Goal: Transaction & Acquisition: Register for event/course

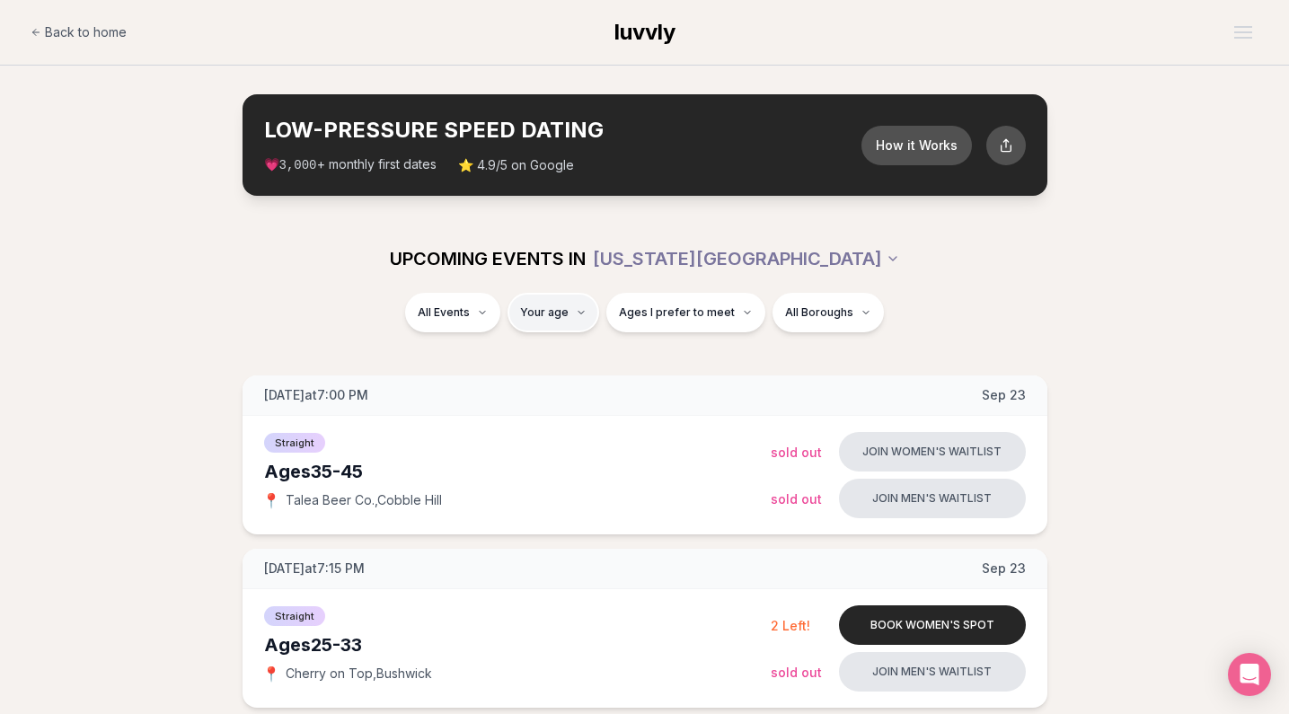
type input "**"
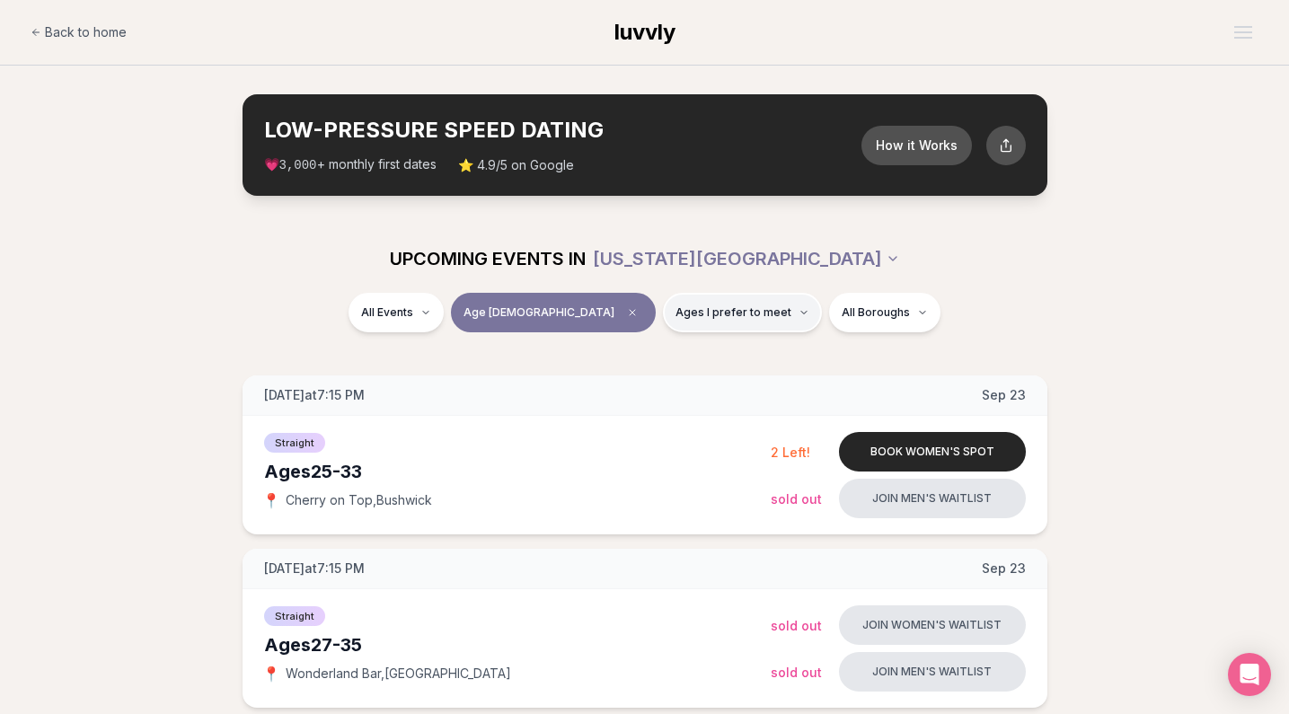
click at [707, 312] on span "Ages I prefer to meet" at bounding box center [733, 312] width 116 height 14
click at [664, 384] on span "Around my age" at bounding box center [678, 381] width 91 height 18
click at [622, 384] on button "Around my age" at bounding box center [615, 381] width 14 height 14
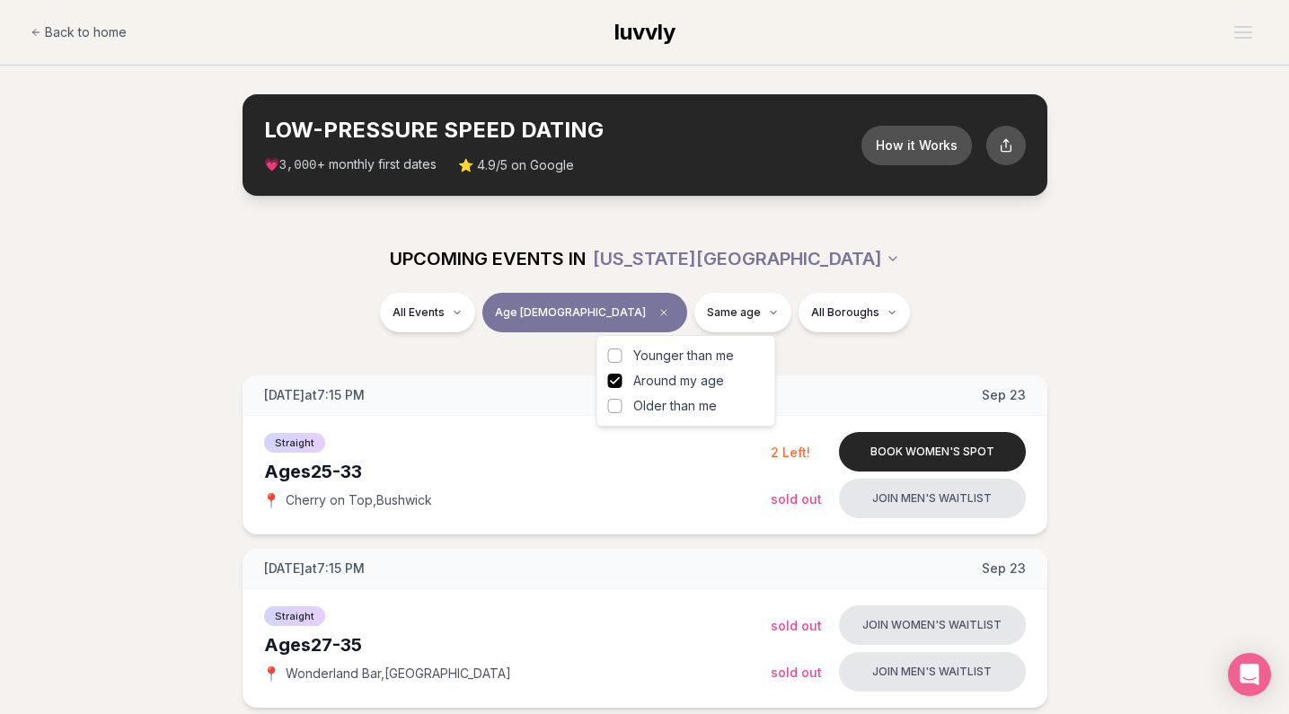
click at [613, 412] on button "Older than me" at bounding box center [615, 406] width 14 height 14
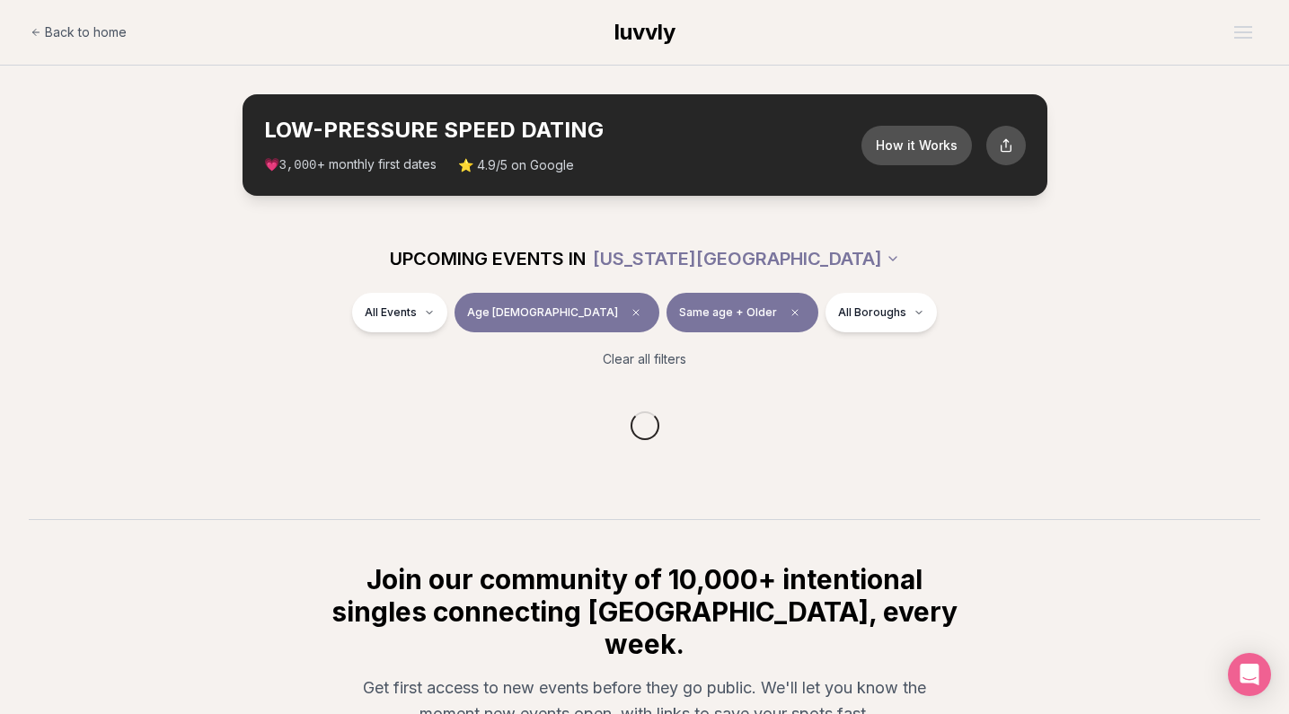
click at [339, 313] on div "All Events Age 32 Same age + Older All Boroughs" at bounding box center [645, 316] width 1006 height 47
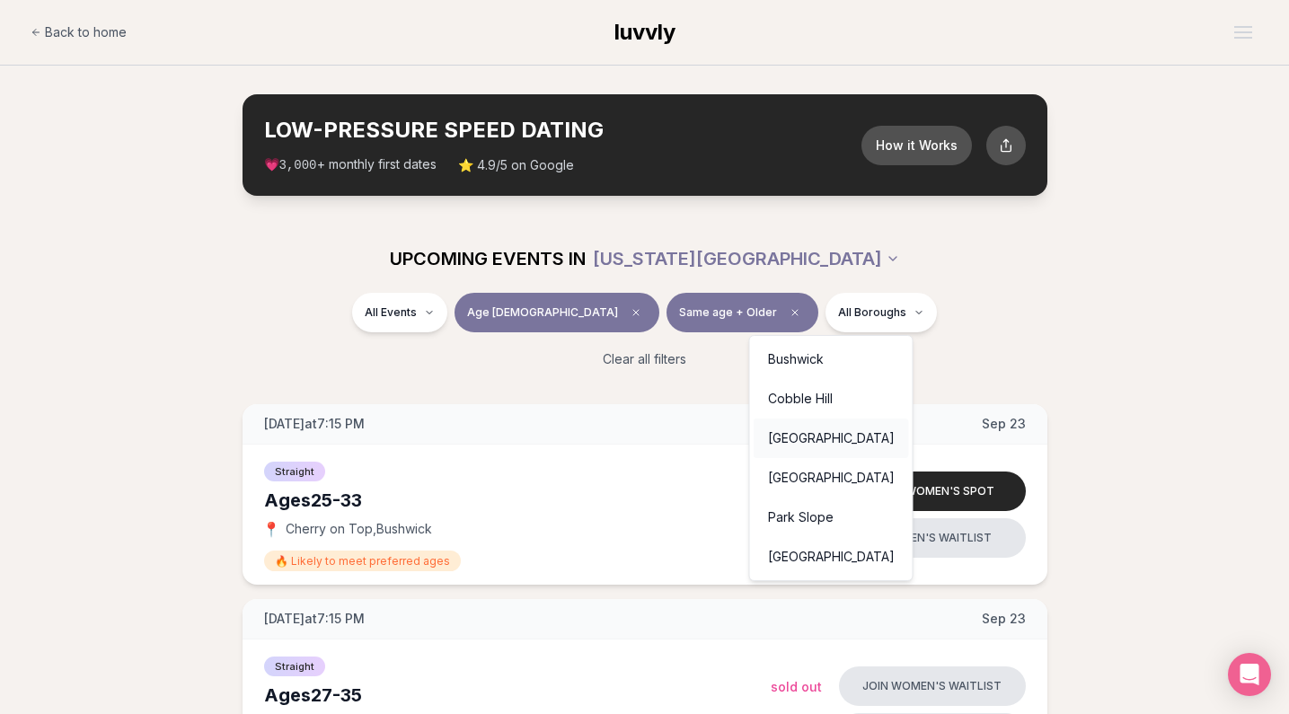
click at [805, 439] on div "[GEOGRAPHIC_DATA]" at bounding box center [831, 439] width 155 height 40
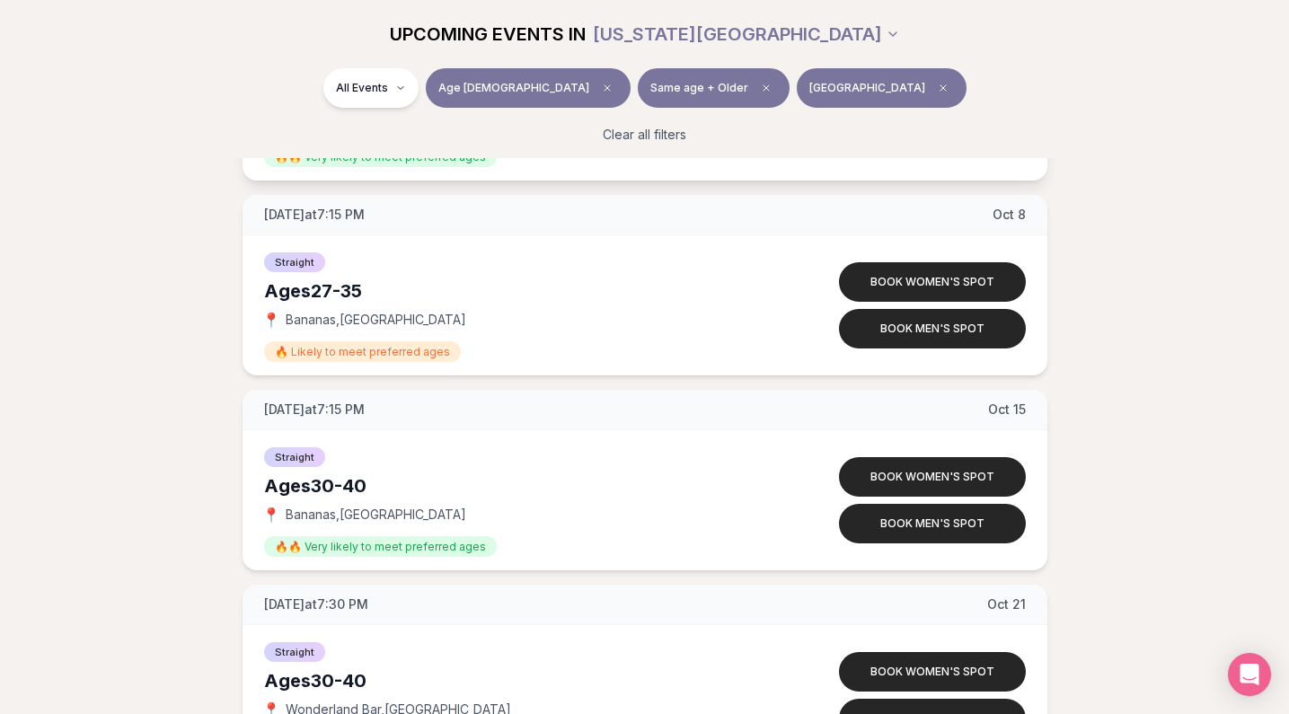
scroll to position [986, 0]
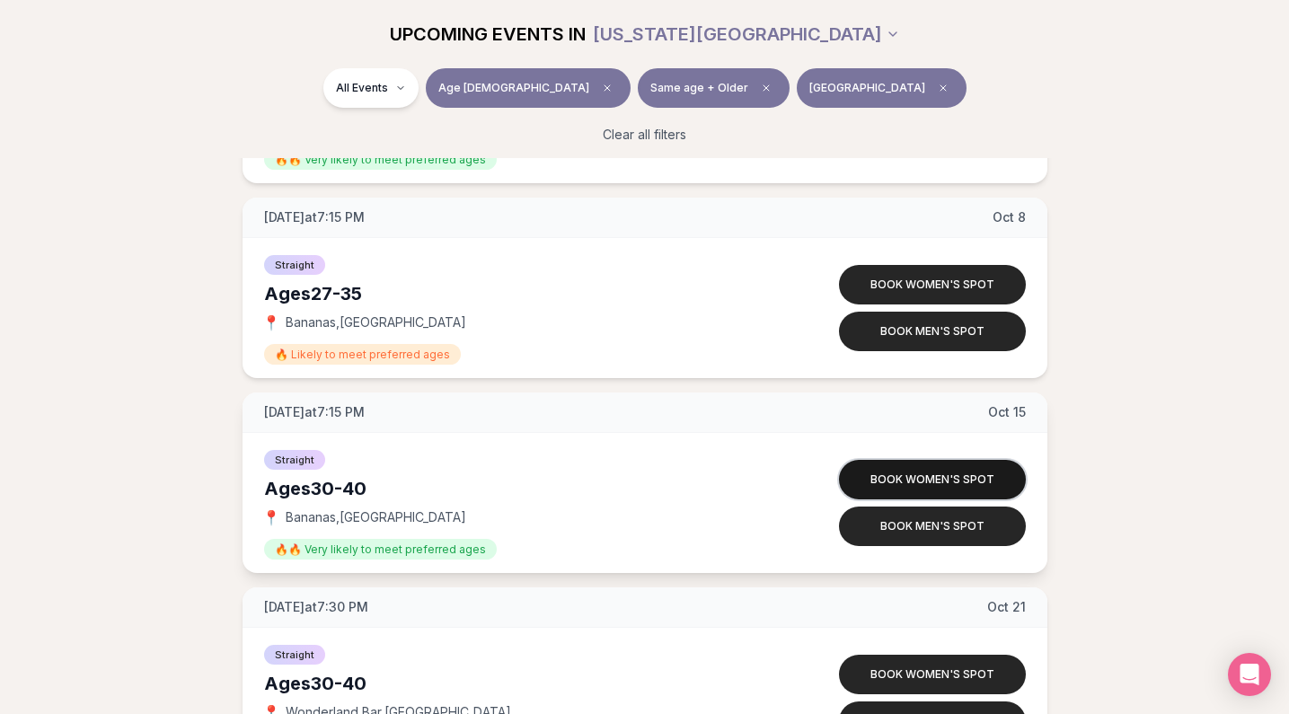
click at [904, 469] on button "Book women's spot" at bounding box center [932, 480] width 187 height 40
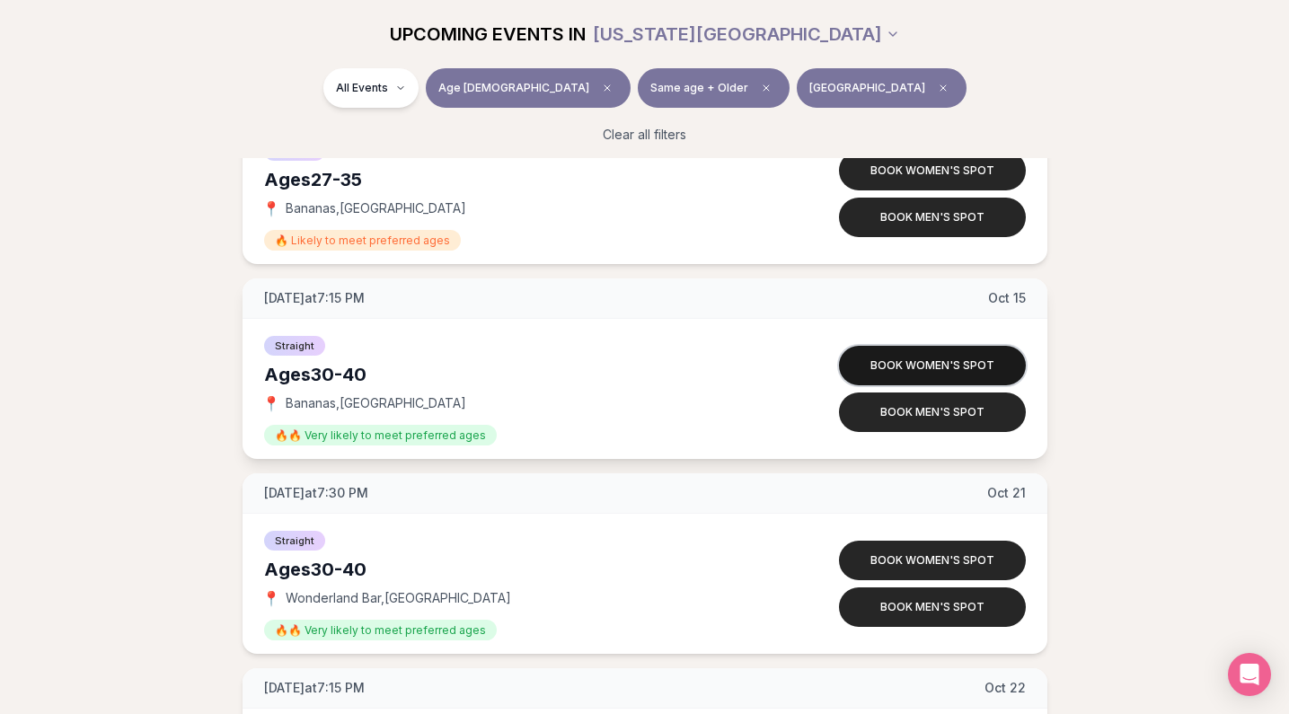
scroll to position [1114, 0]
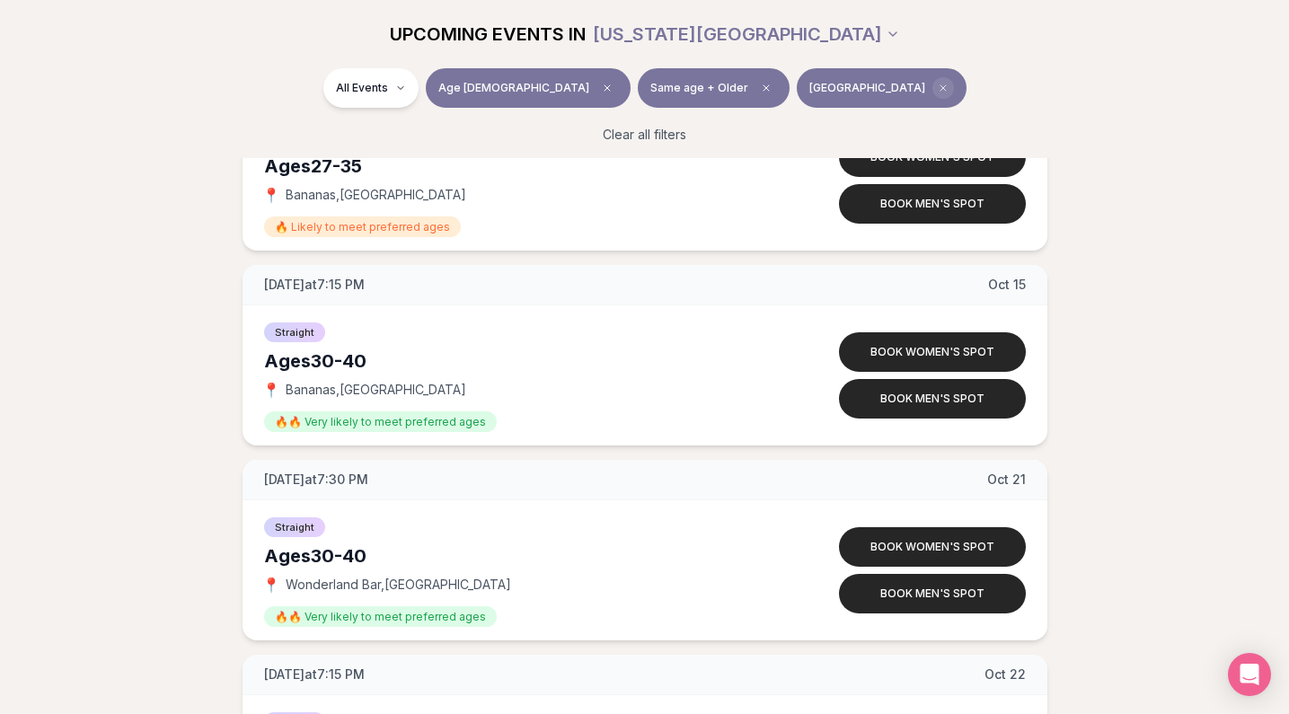
click at [938, 89] on icon "Clear borough filter" at bounding box center [943, 88] width 11 height 11
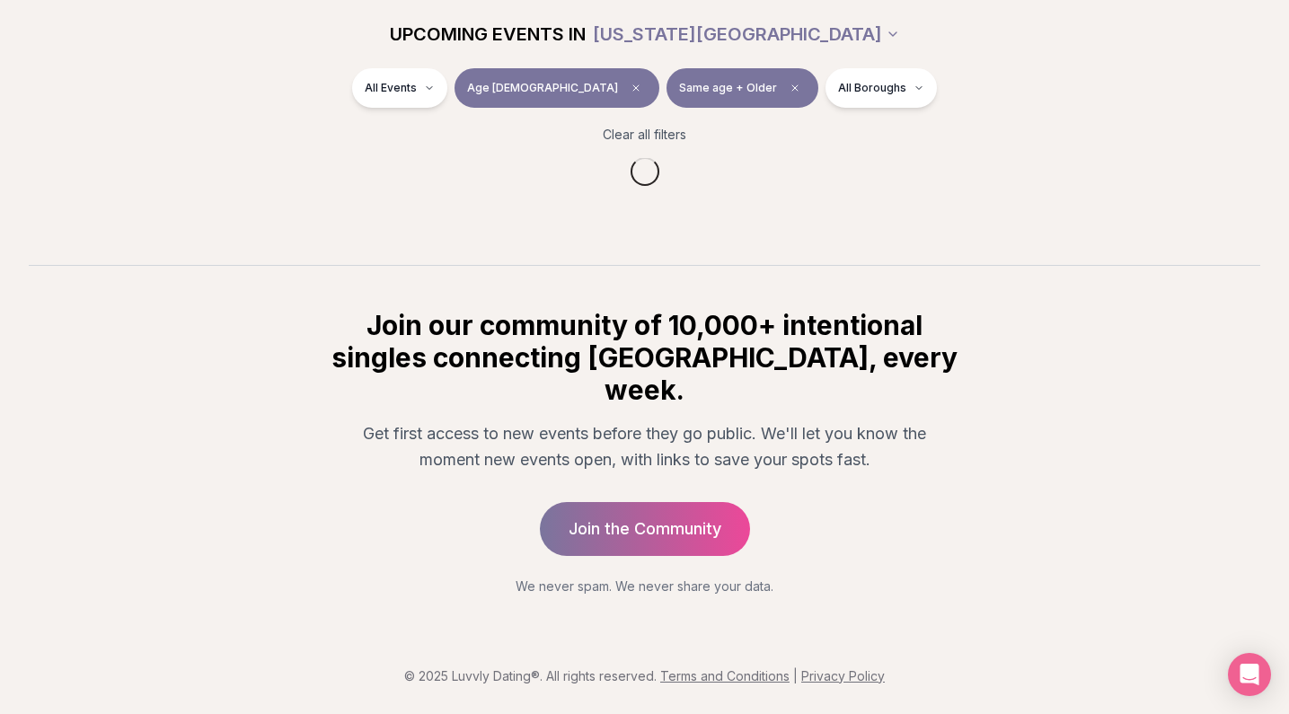
scroll to position [220, 0]
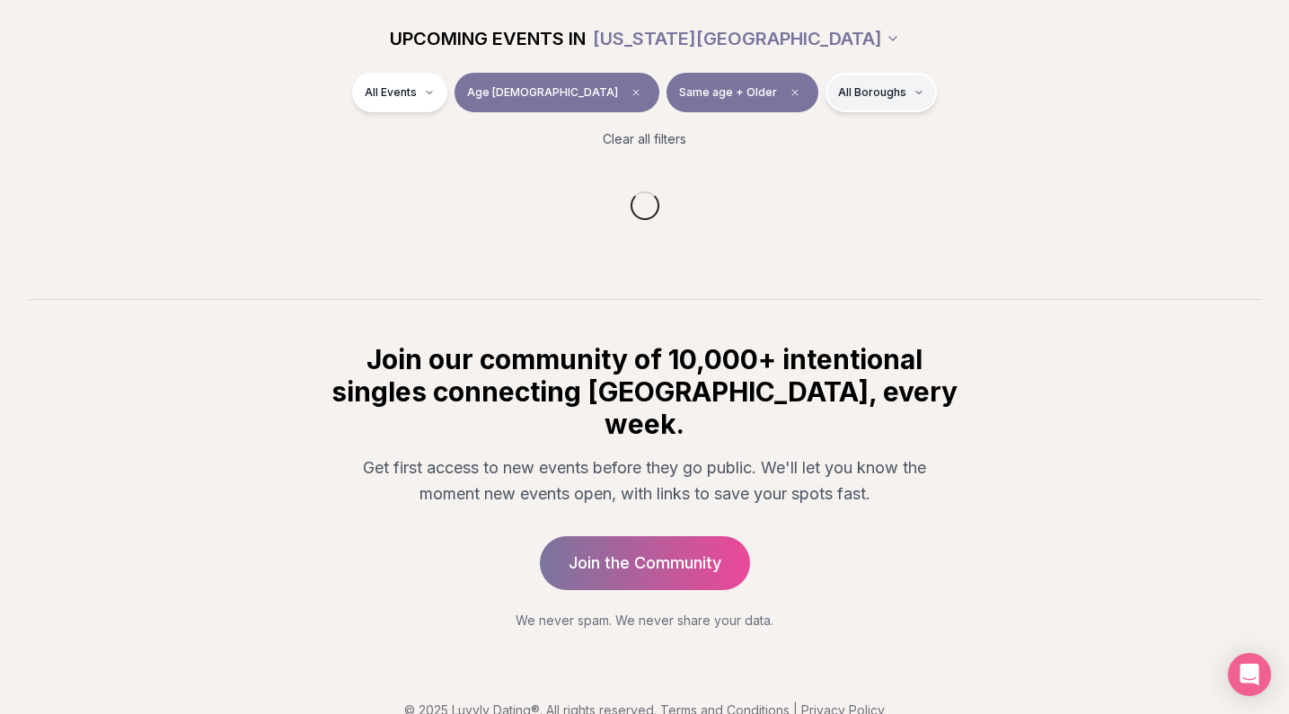
click at [843, 93] on html "Back to home luvvly LOW-PRESSURE SPEED DATING How it Works 💗 3,000 + monthly fi…" at bounding box center [644, 264] width 1289 height 968
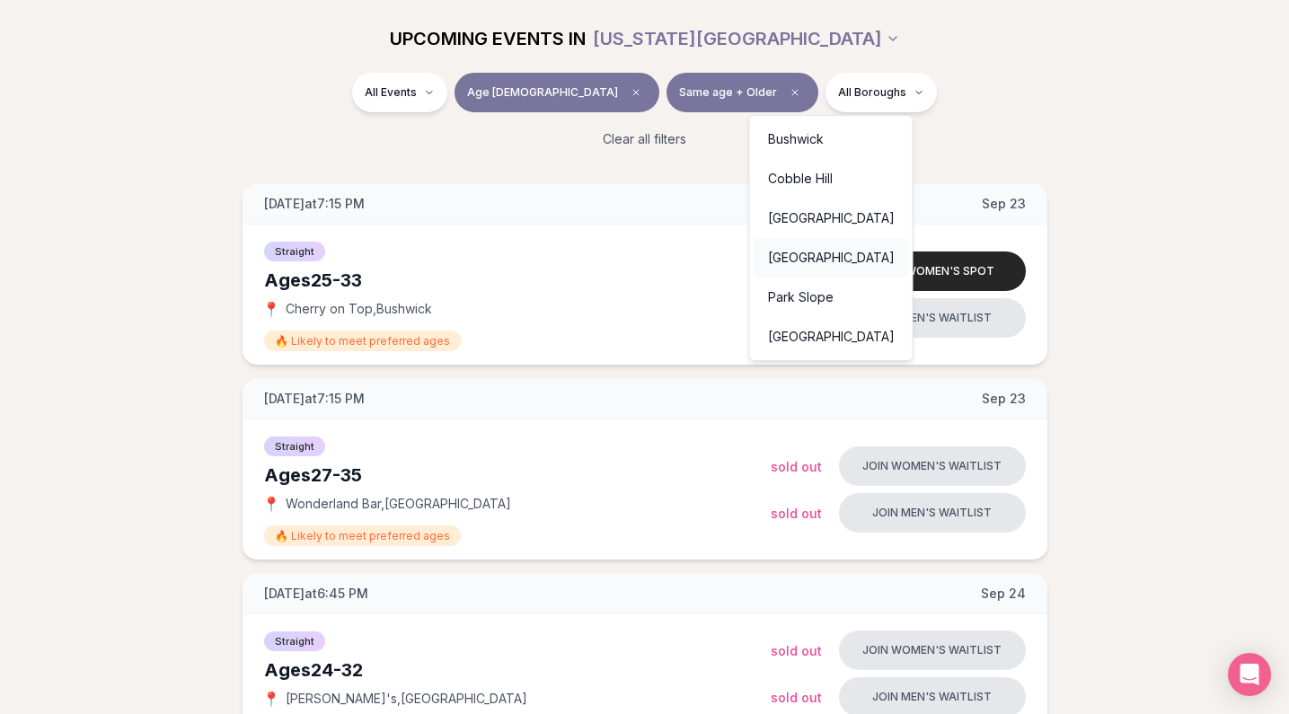
click at [786, 254] on div "[GEOGRAPHIC_DATA]" at bounding box center [831, 258] width 155 height 40
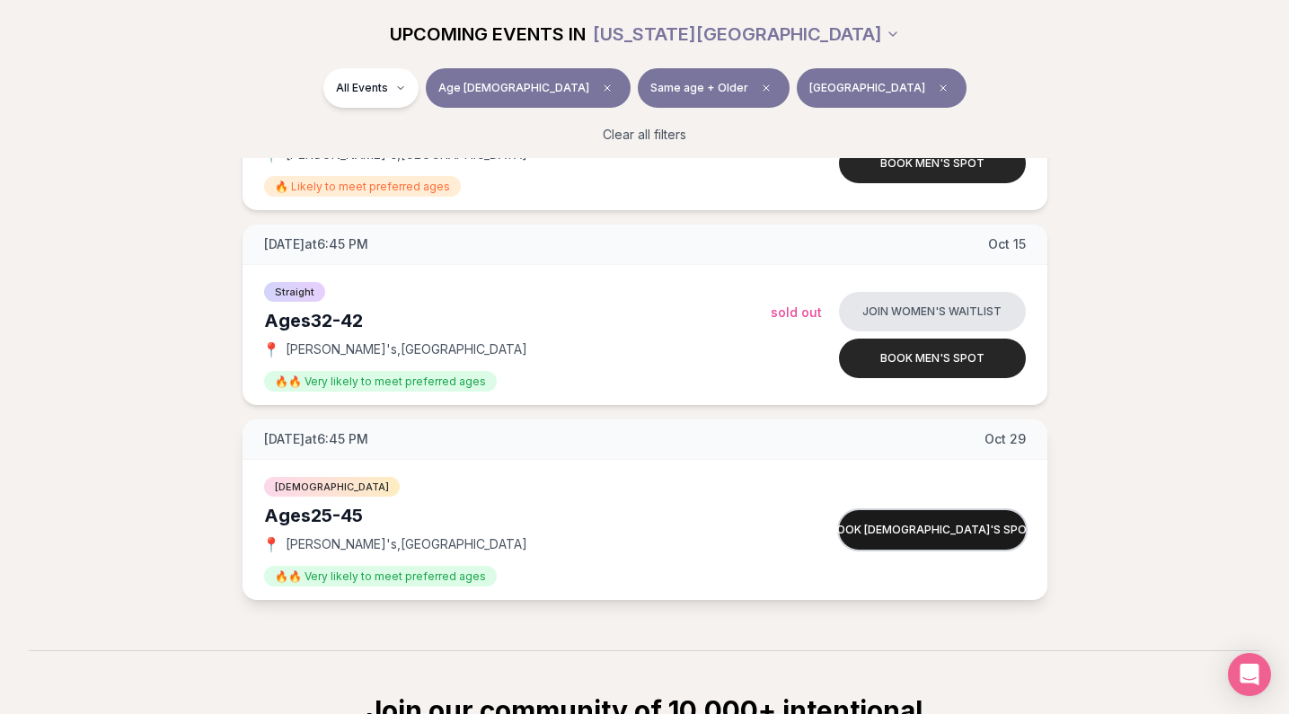
scroll to position [743, 0]
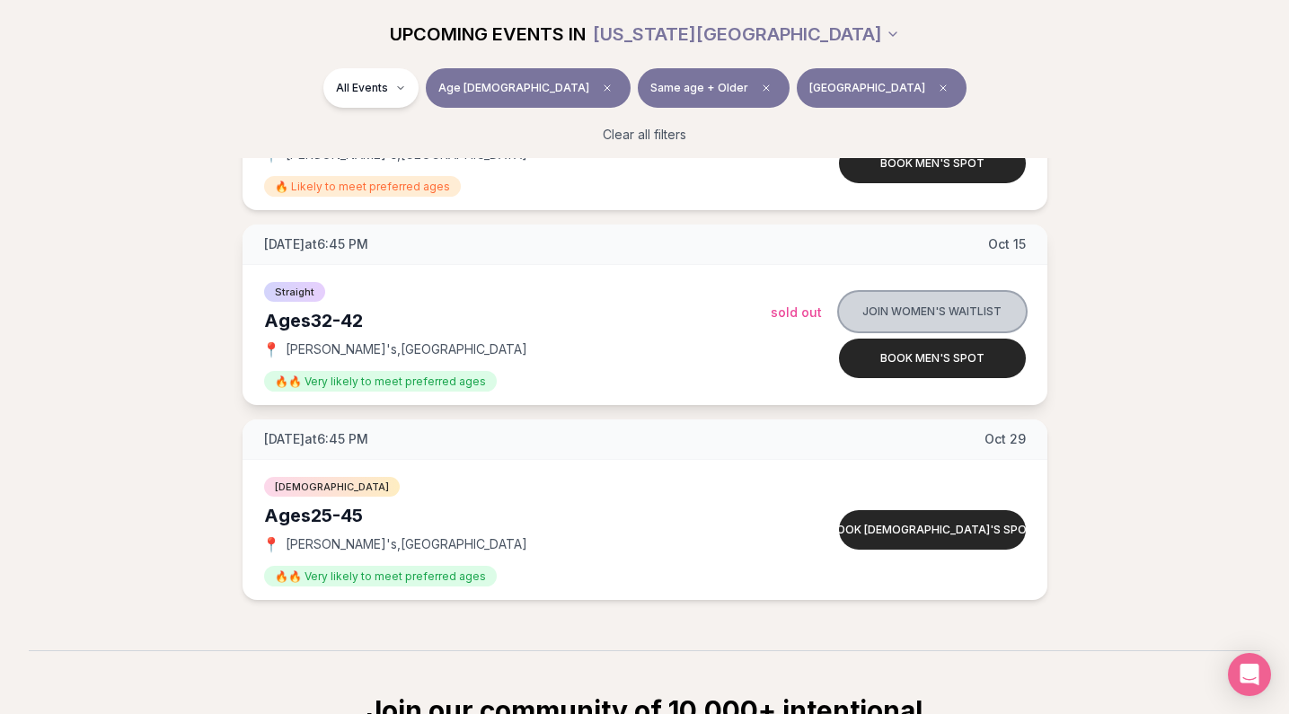
click at [939, 314] on button "Join women's waitlist" at bounding box center [932, 312] width 187 height 40
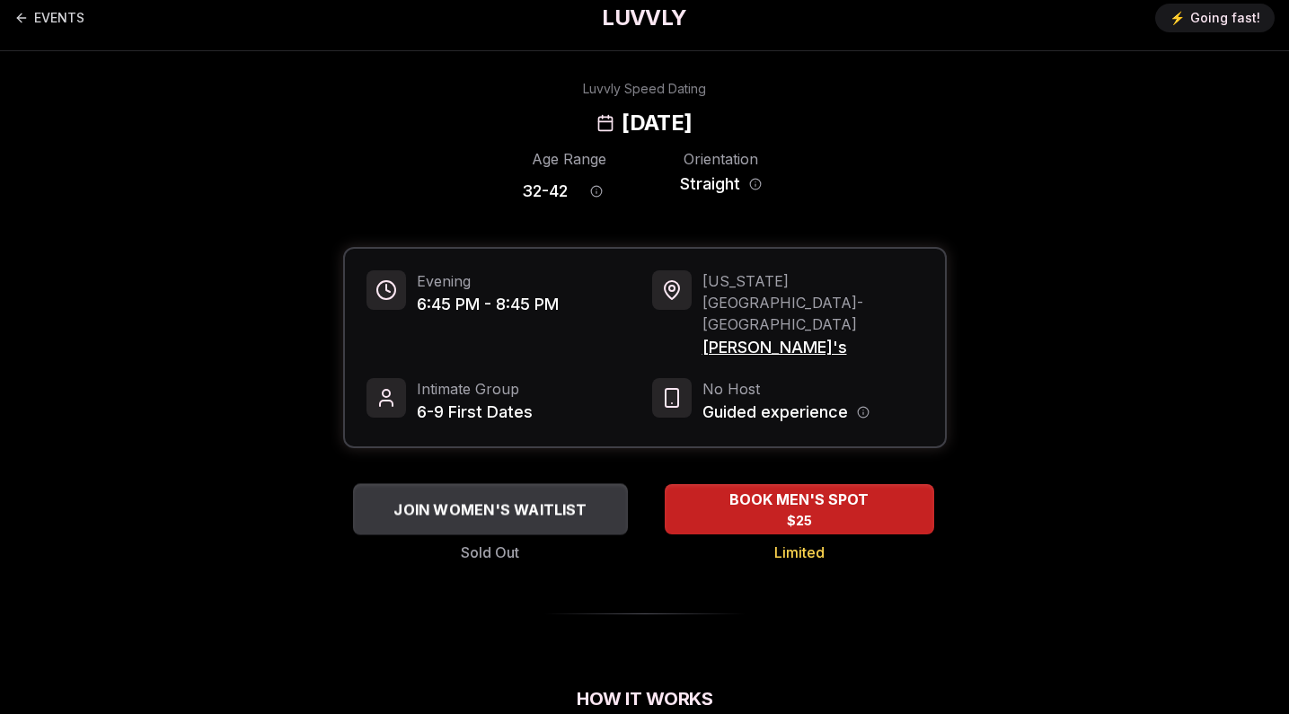
click at [519, 498] on span "JOIN WOMEN'S WAITLIST" at bounding box center [490, 509] width 200 height 22
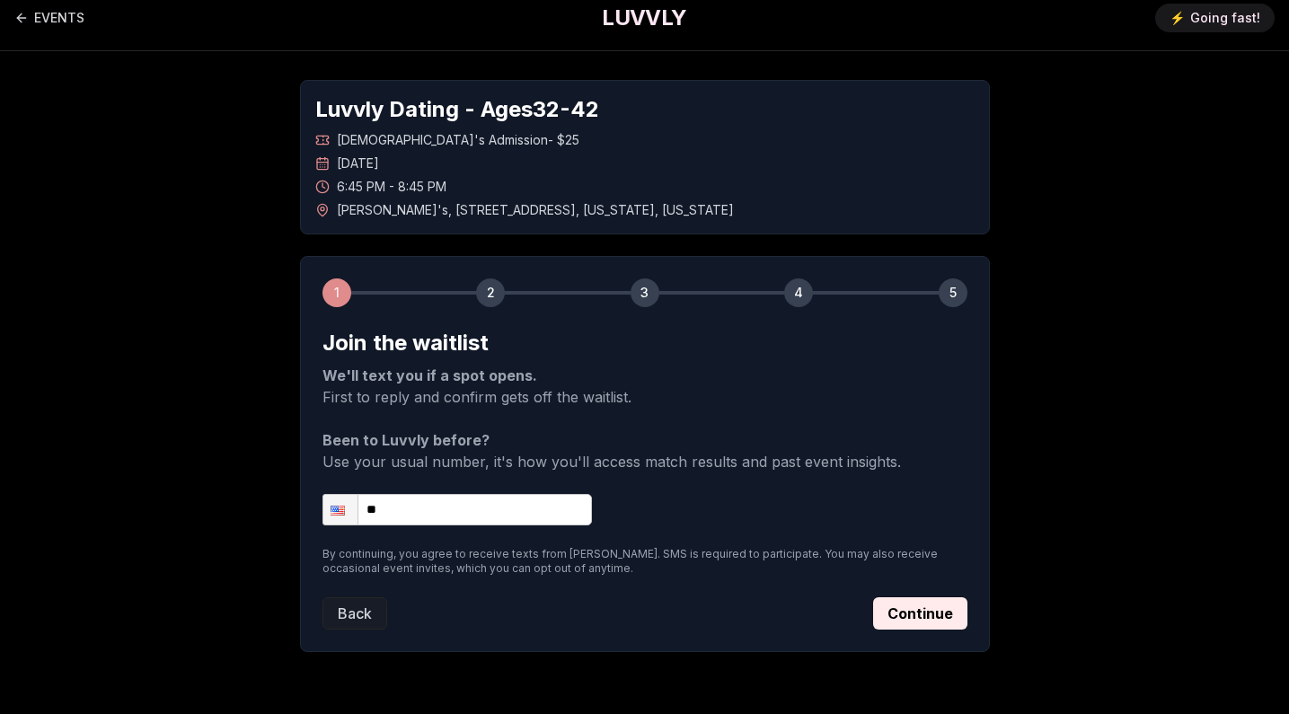
click at [409, 524] on input "**" at bounding box center [456, 509] width 269 height 31
type input "**********"
click at [901, 611] on button "Continue" at bounding box center [920, 613] width 94 height 32
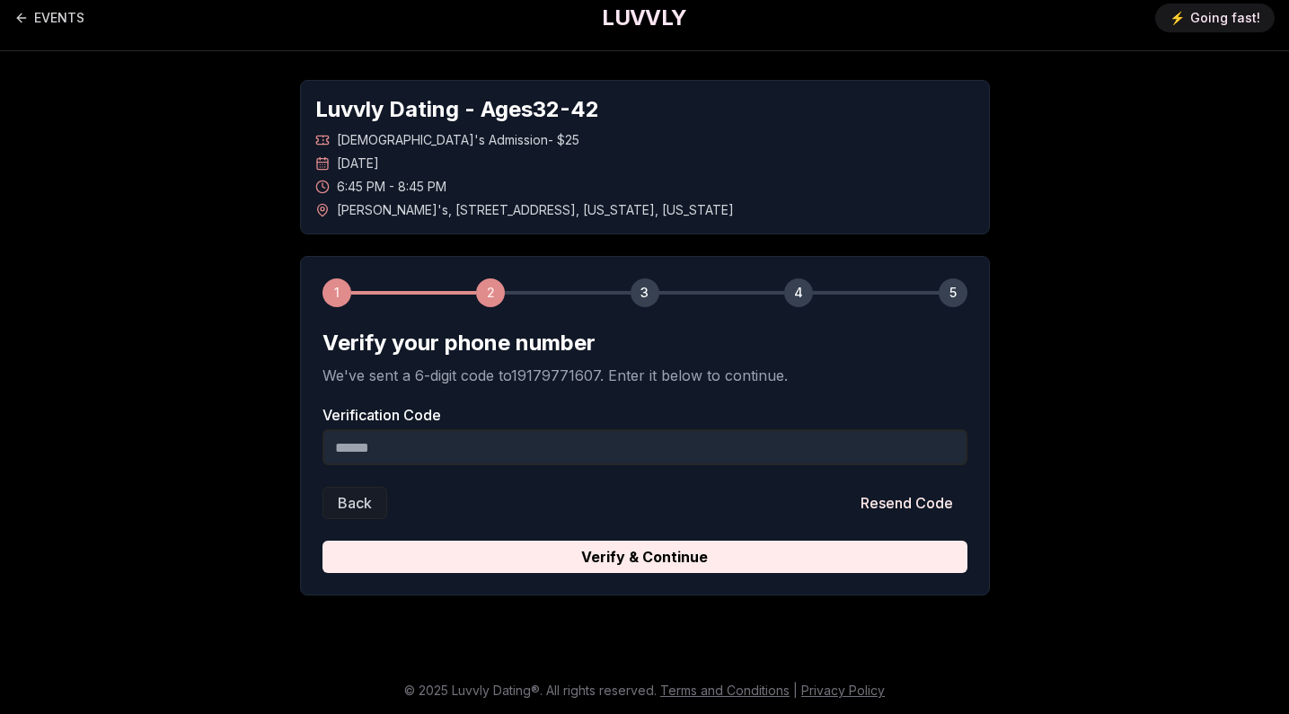
click at [519, 447] on input "Verification Code" at bounding box center [644, 447] width 645 height 36
type input "******"
click at [644, 557] on button "Verify & Continue" at bounding box center [644, 557] width 645 height 32
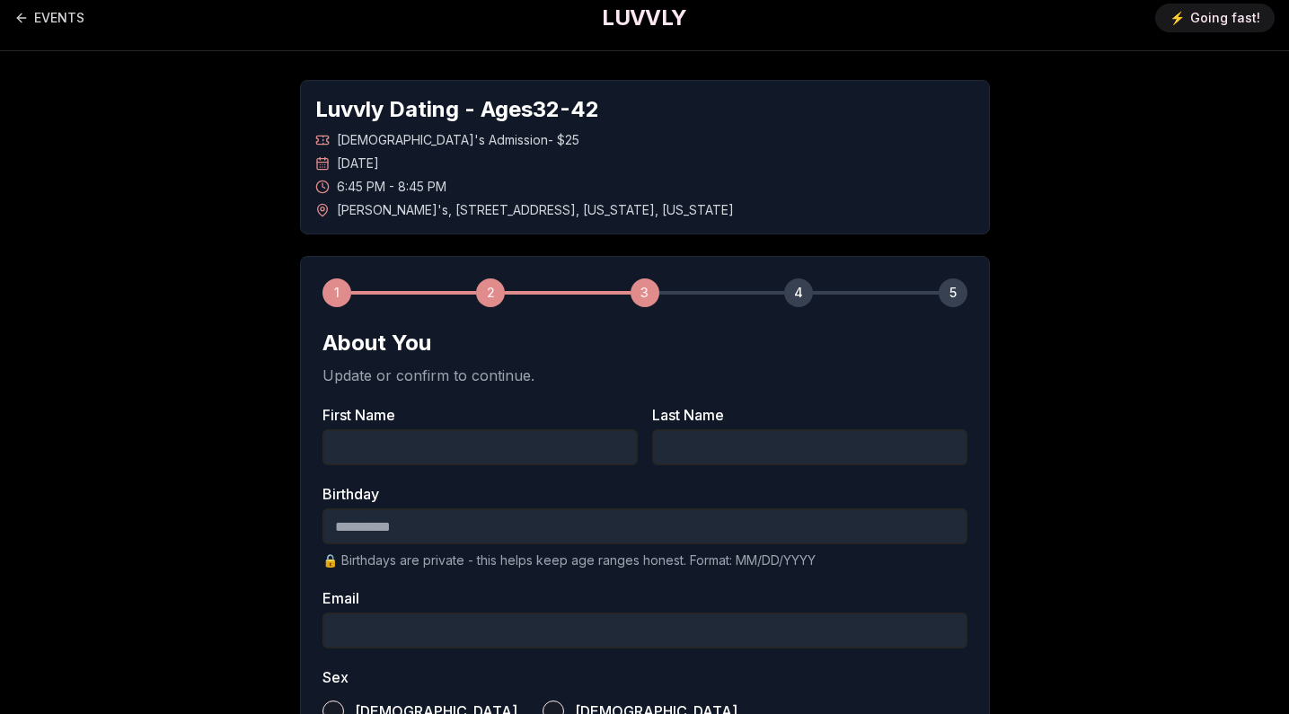
click at [497, 456] on input "First Name" at bounding box center [479, 447] width 315 height 36
type input "********"
type input "******"
type input "**********"
click at [511, 630] on input "**********" at bounding box center [644, 631] width 645 height 36
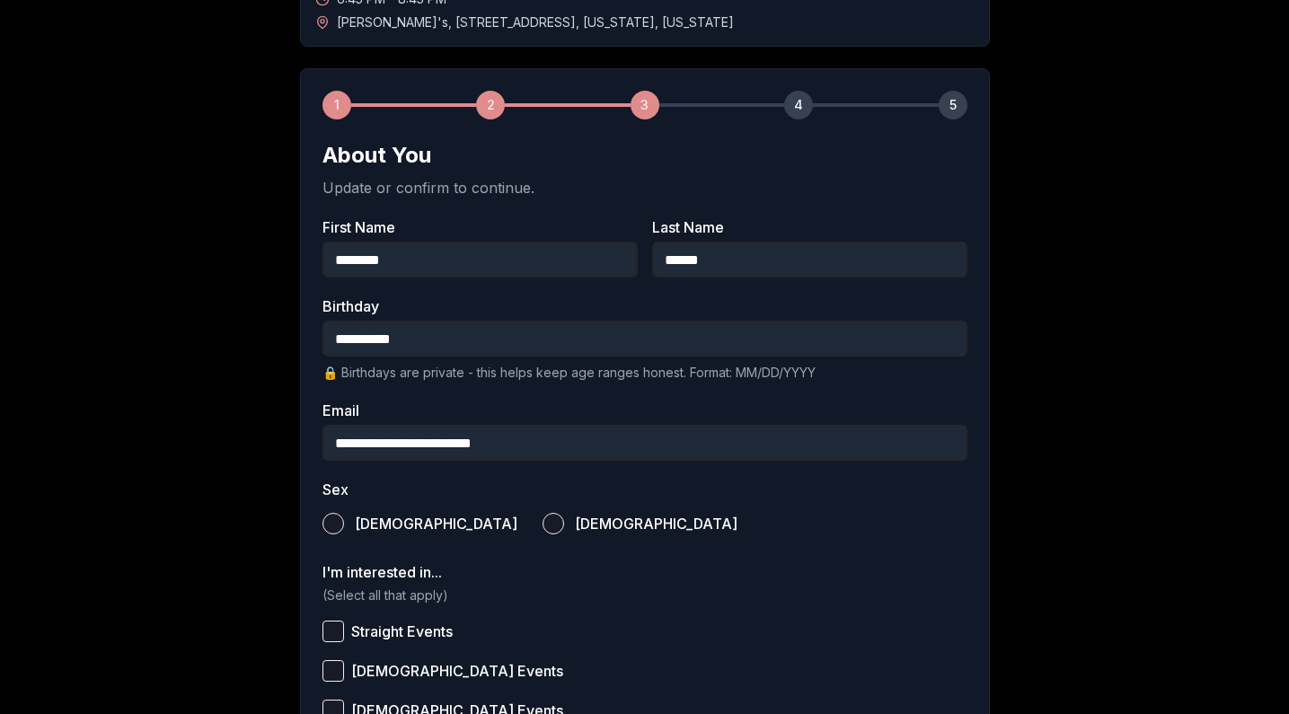
scroll to position [215, 0]
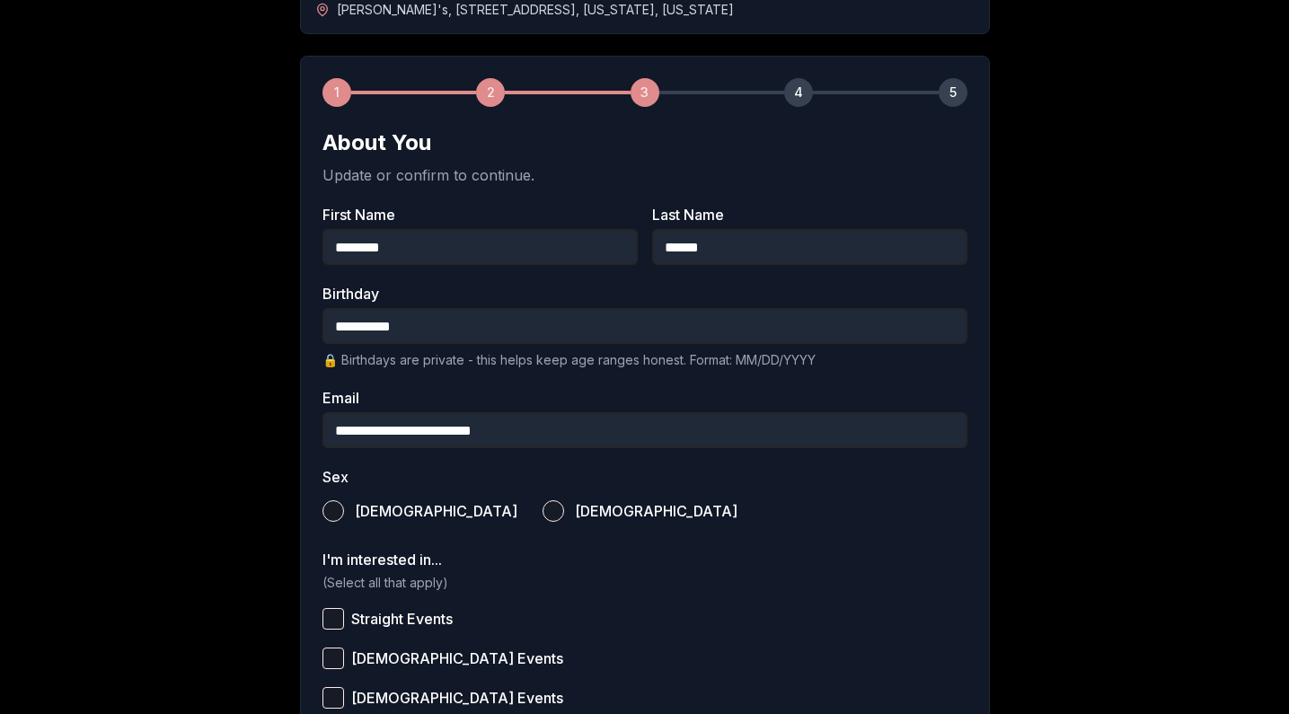
type input "**********"
click at [542, 514] on label "[DEMOGRAPHIC_DATA]" at bounding box center [639, 511] width 195 height 40
click at [542, 514] on button "[DEMOGRAPHIC_DATA]" at bounding box center [553, 511] width 22 height 22
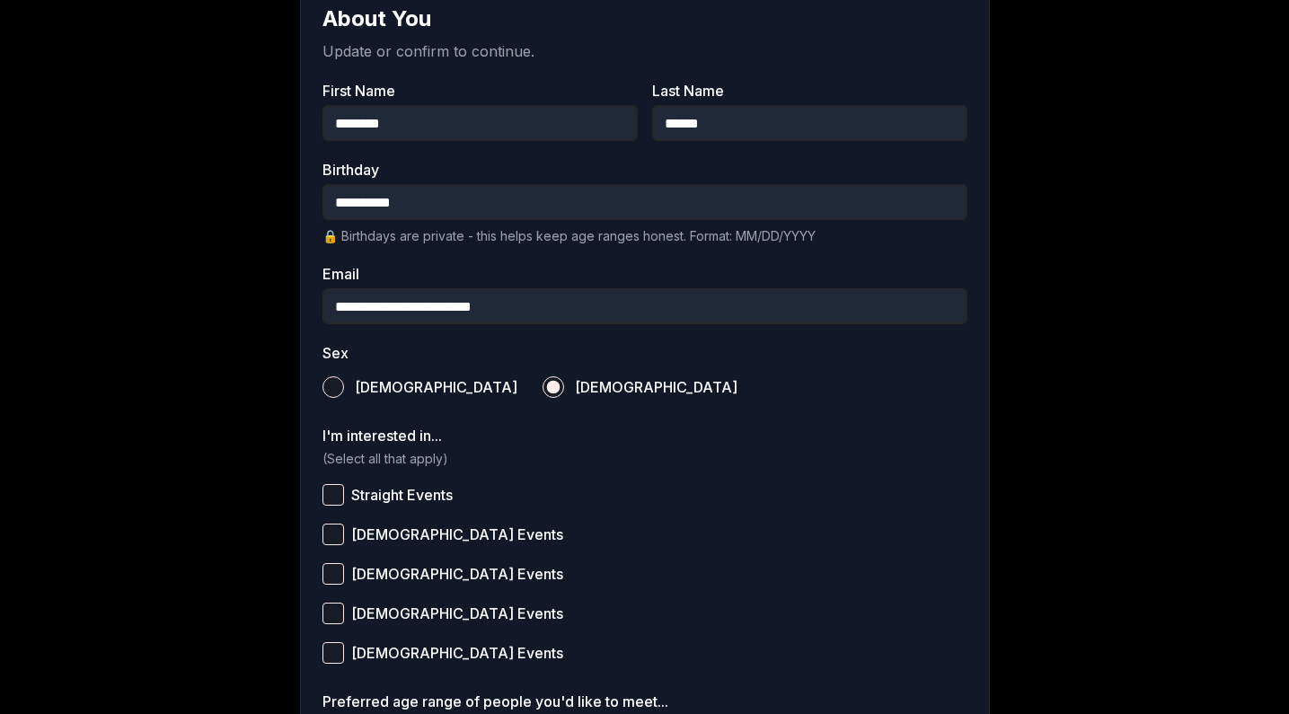
scroll to position [376, 0]
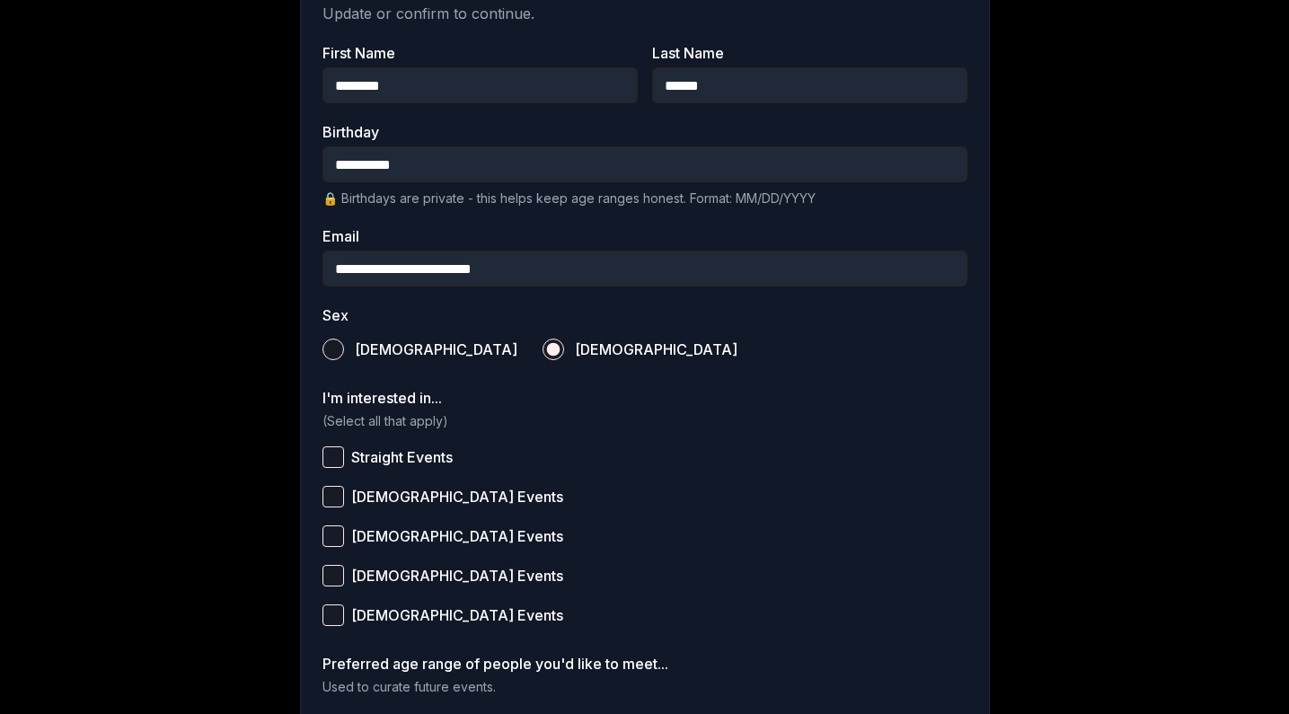
click at [331, 454] on button "Straight Events" at bounding box center [333, 457] width 22 height 22
click at [330, 498] on button "[DEMOGRAPHIC_DATA] Events" at bounding box center [333, 497] width 22 height 22
click at [339, 576] on button "[DEMOGRAPHIC_DATA] Events" at bounding box center [333, 576] width 22 height 22
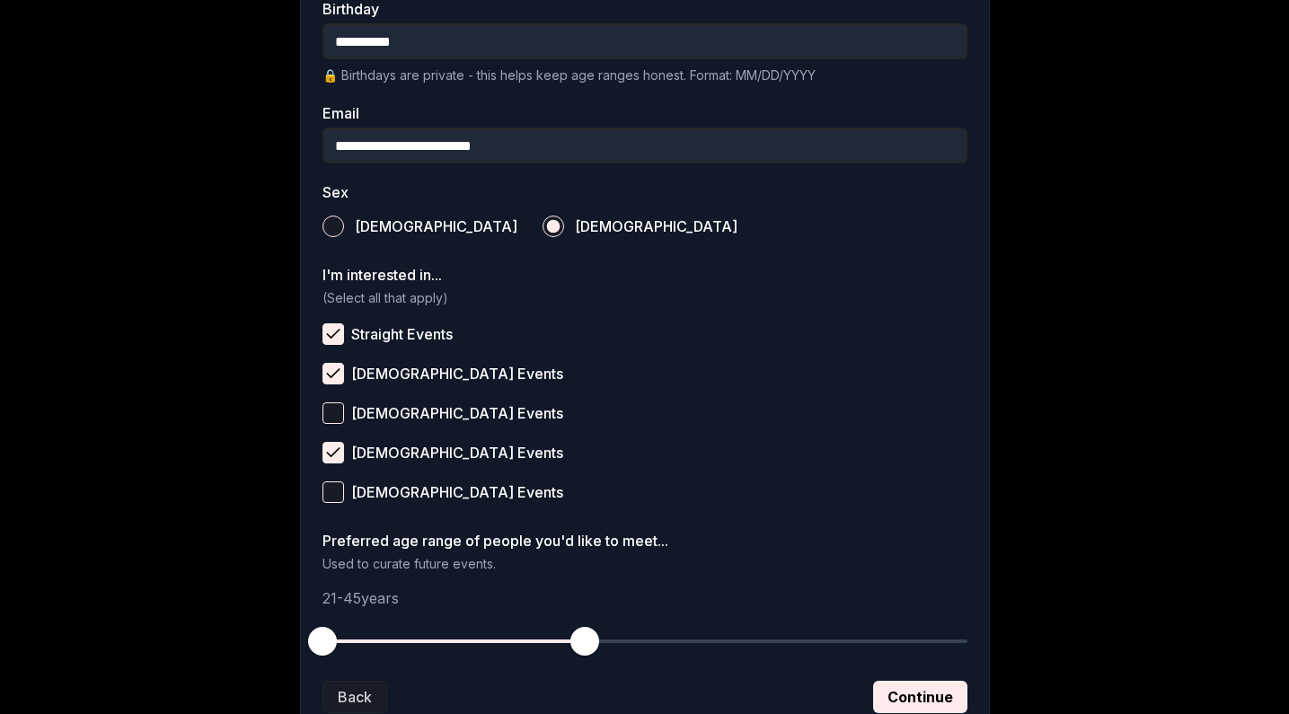
scroll to position [552, 0]
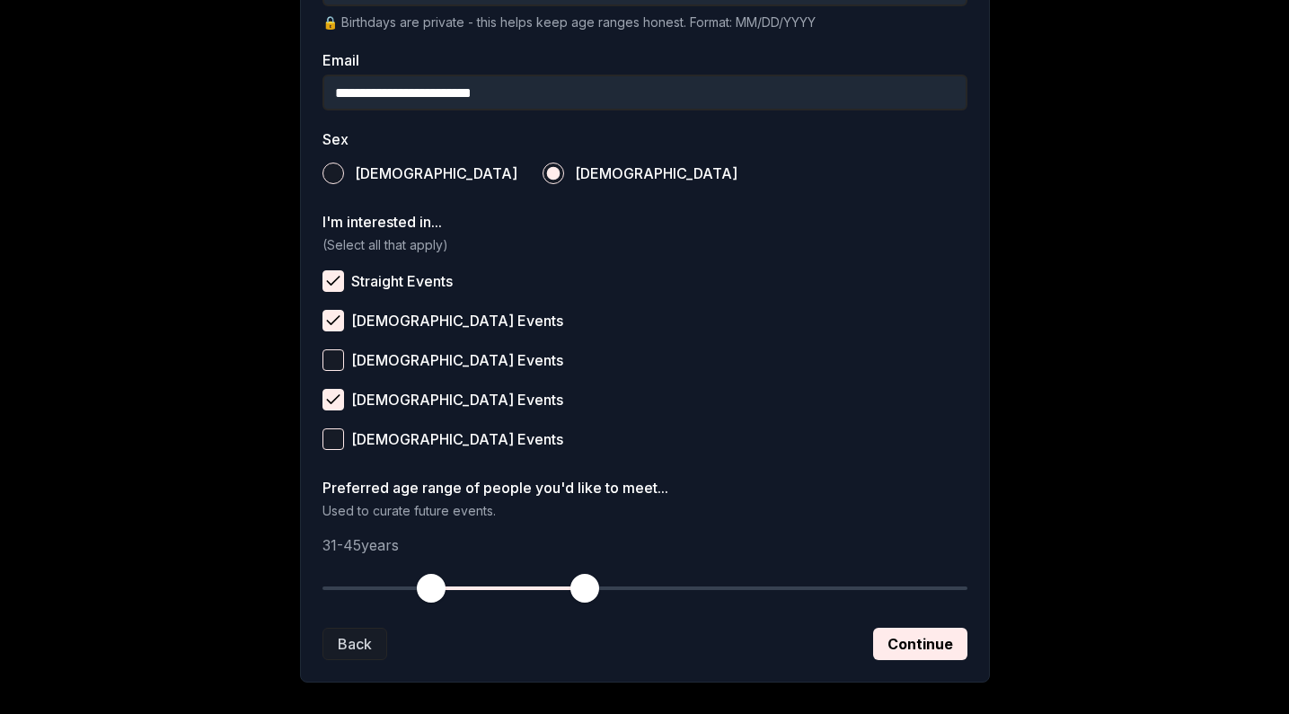
drag, startPoint x: 324, startPoint y: 585, endPoint x: 435, endPoint y: 578, distance: 110.6
click at [435, 579] on span "button" at bounding box center [431, 588] width 29 height 29
drag, startPoint x: 588, startPoint y: 587, endPoint x: 532, endPoint y: 587, distance: 56.6
click at [532, 587] on span "button" at bounding box center [530, 588] width 29 height 29
click at [921, 639] on button "Continue" at bounding box center [920, 644] width 94 height 32
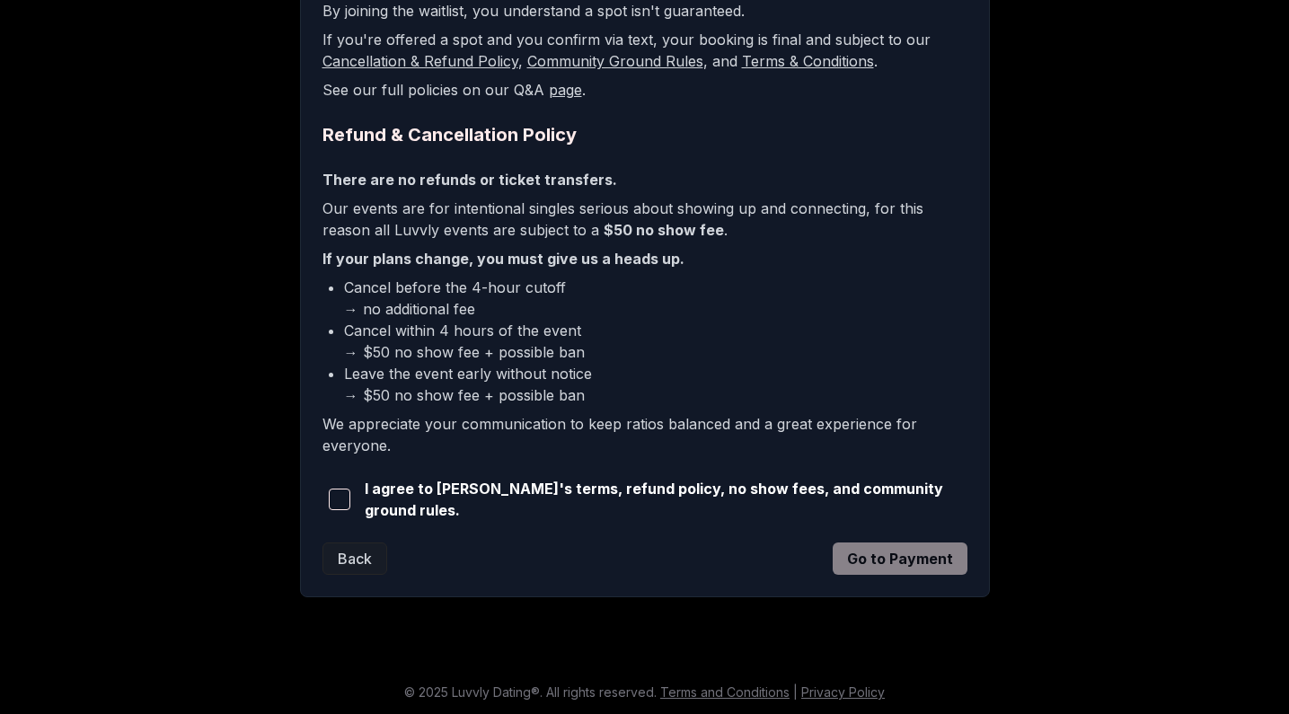
scroll to position [377, 0]
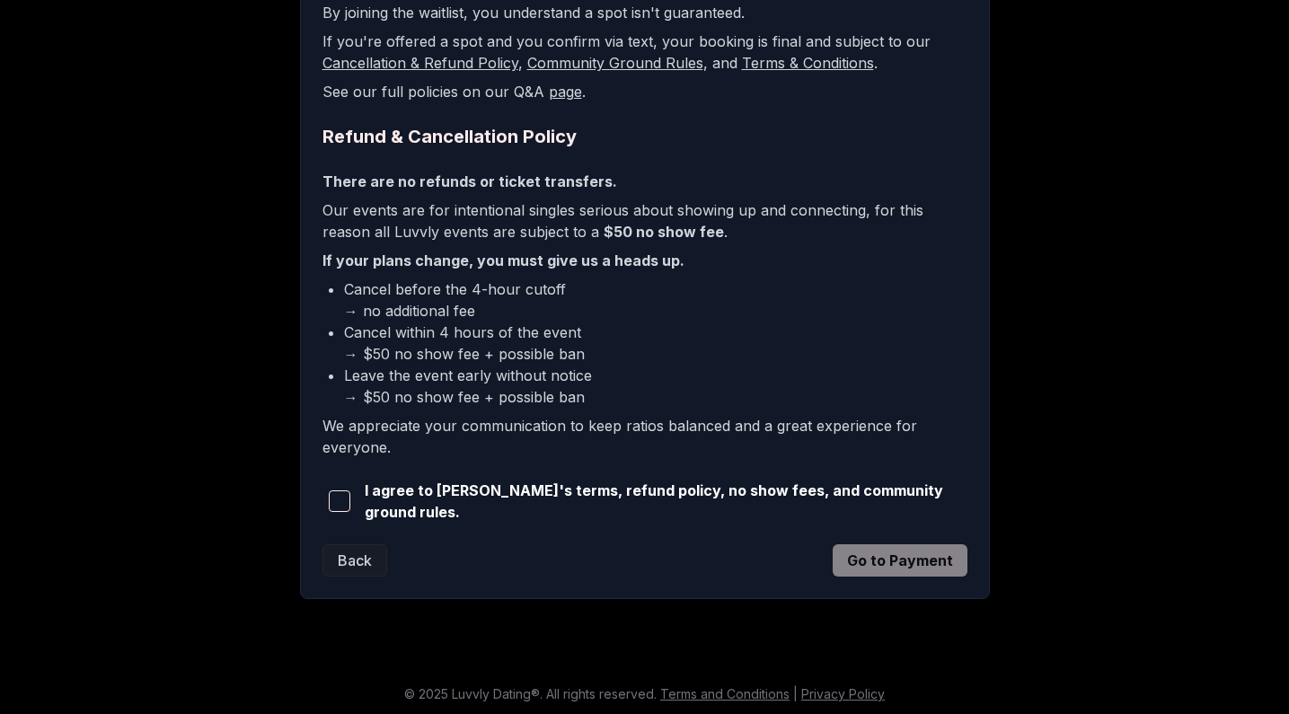
click at [337, 500] on span "button" at bounding box center [340, 501] width 22 height 22
click at [875, 560] on button "Go to Payment" at bounding box center [900, 560] width 135 height 32
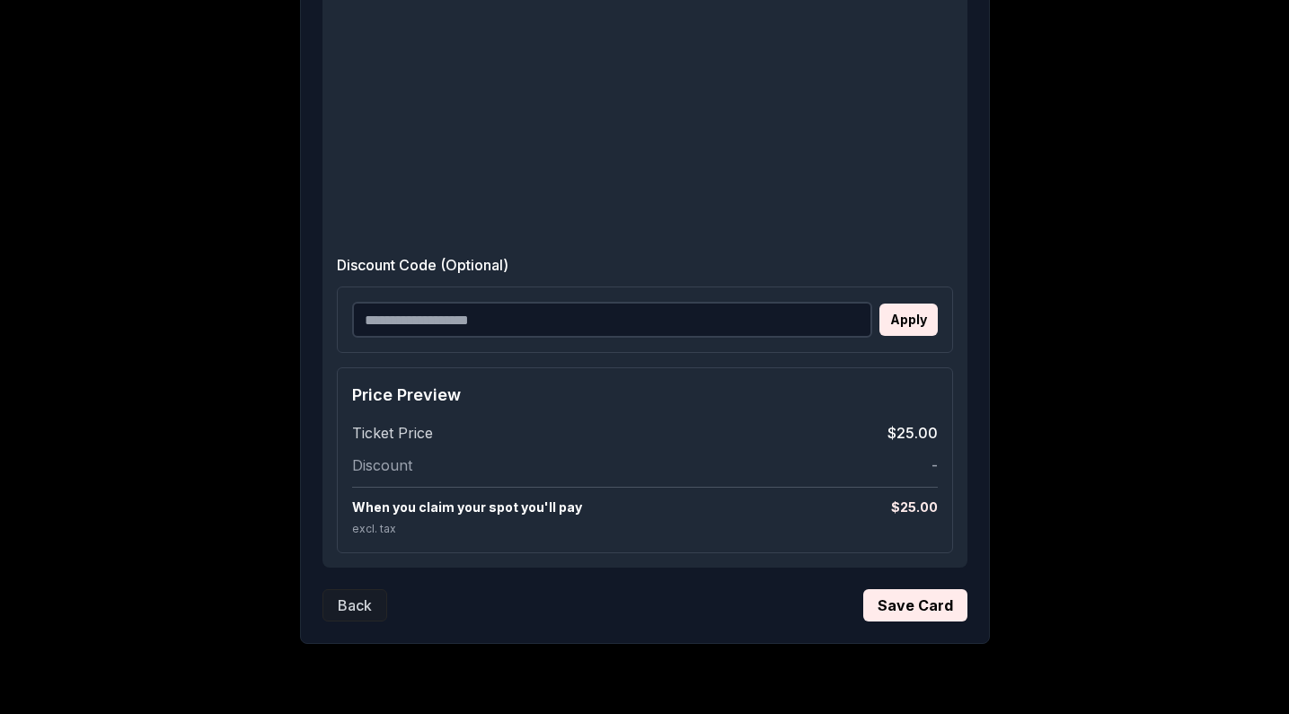
scroll to position [613, 0]
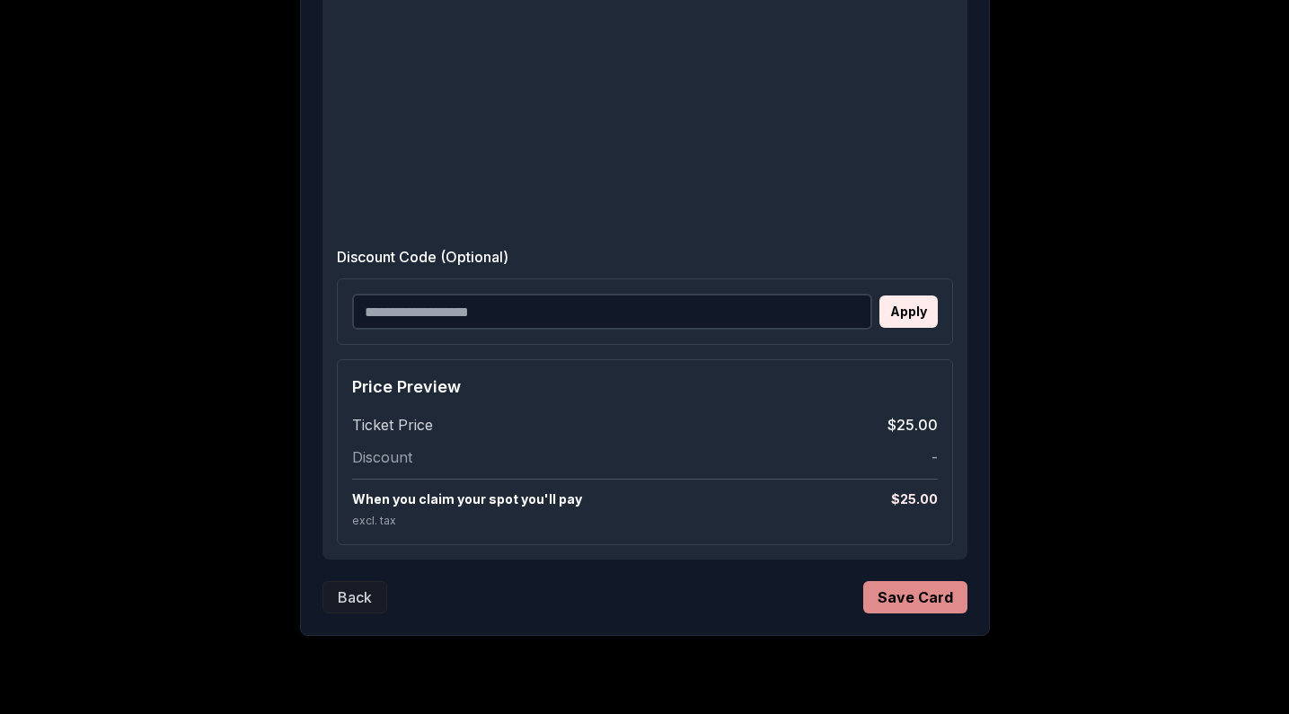
click at [895, 600] on button "Save Card" at bounding box center [915, 597] width 104 height 32
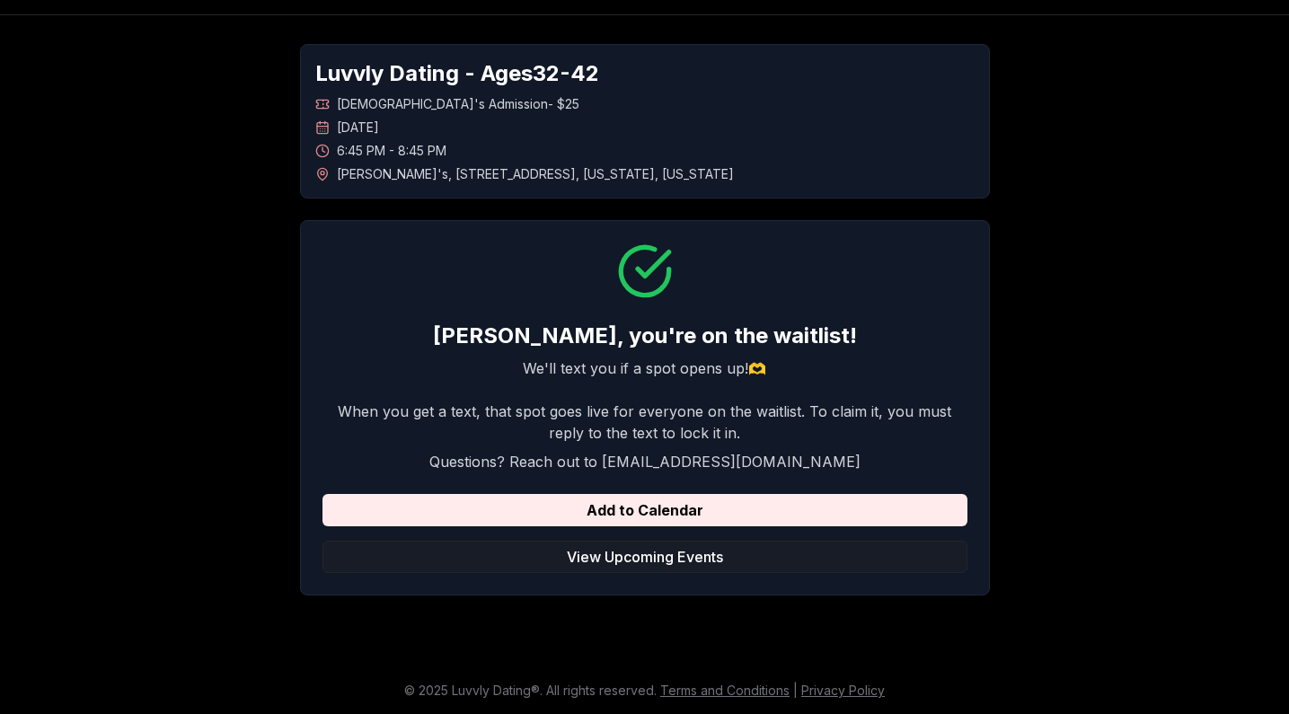
scroll to position [50, 0]
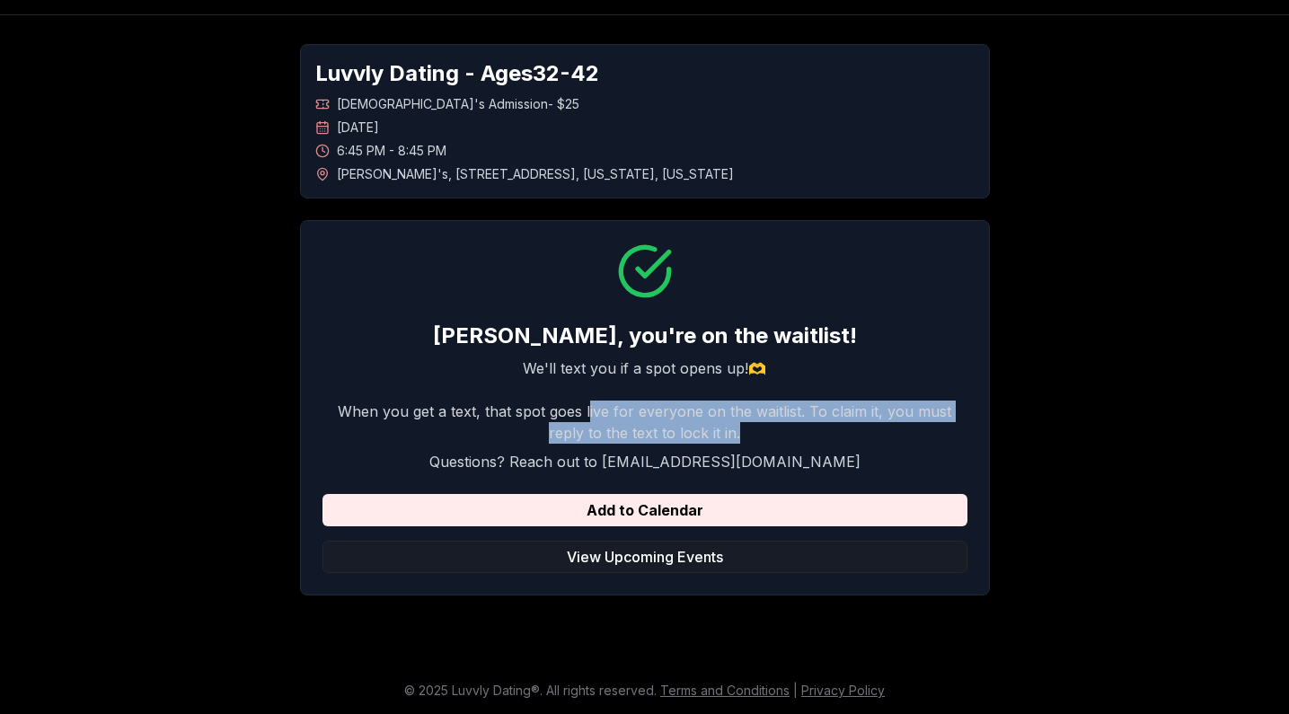
drag, startPoint x: 740, startPoint y: 435, endPoint x: 574, endPoint y: 410, distance: 167.9
click at [574, 410] on p "When you get a text, that spot goes live for everyone on the waitlist. To claim…" at bounding box center [644, 422] width 645 height 43
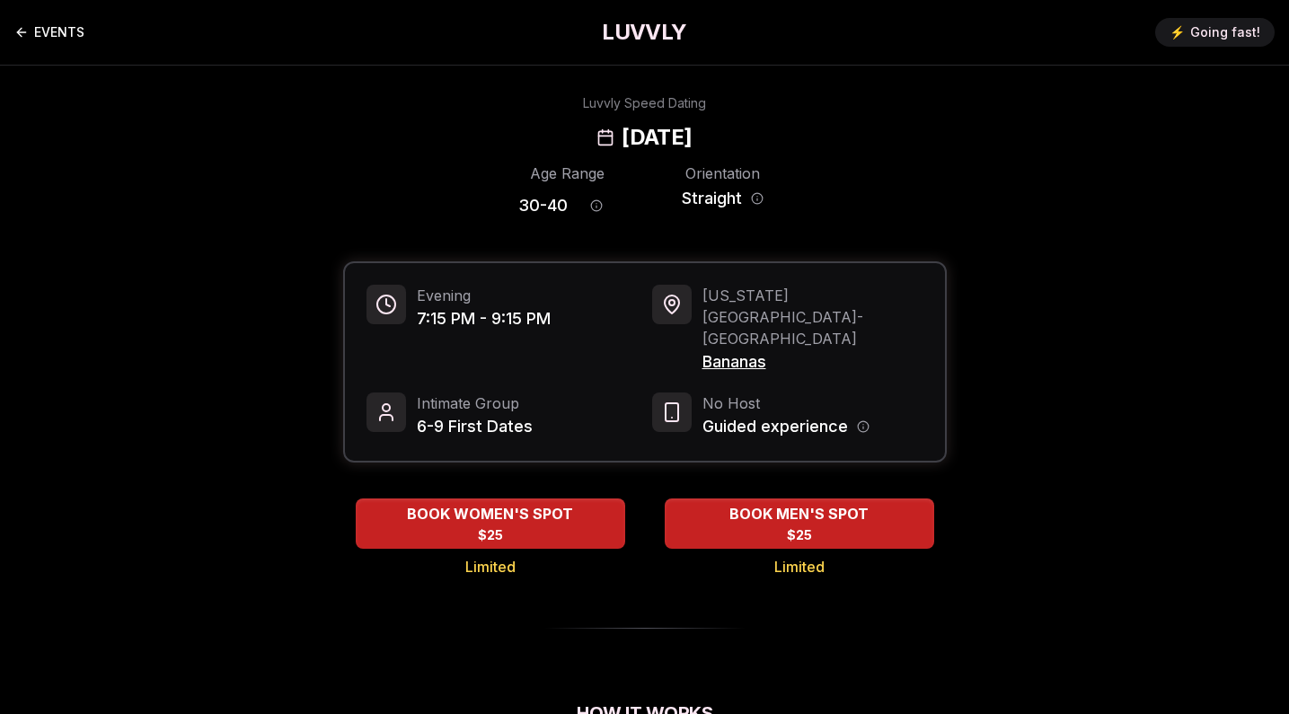
click at [72, 29] on link "EVENTS" at bounding box center [49, 32] width 70 height 36
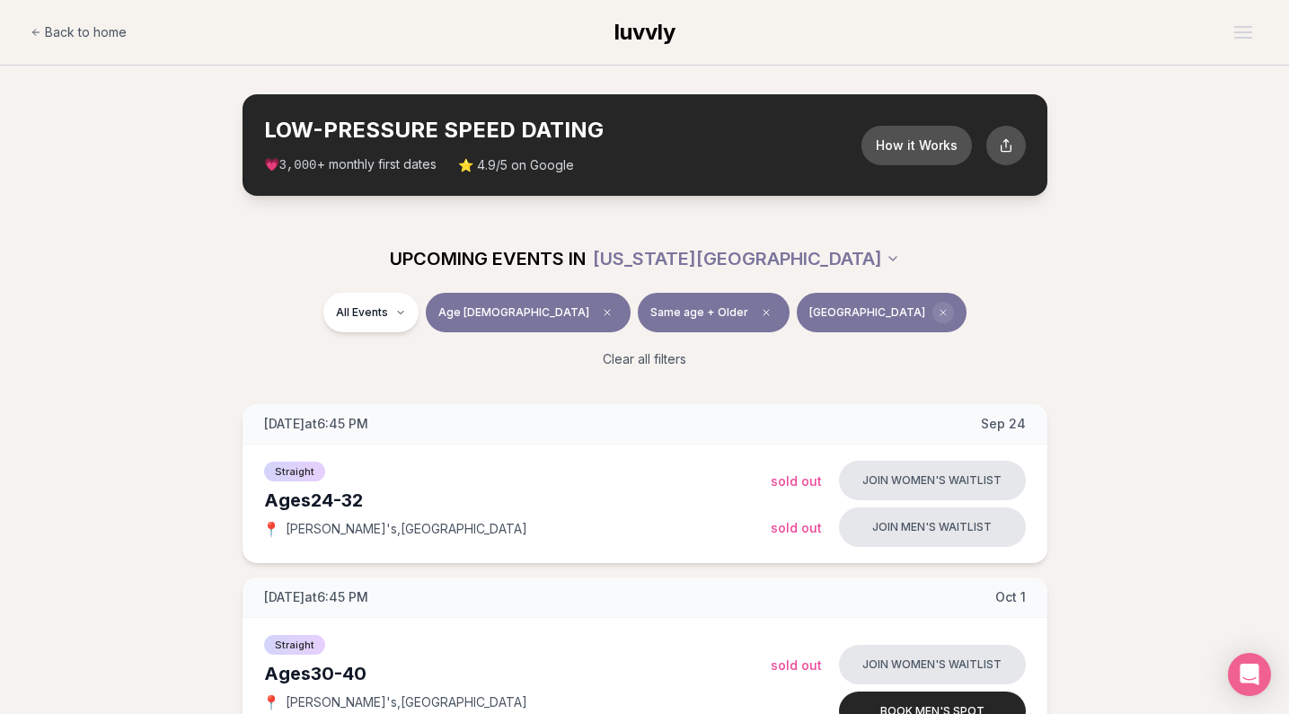
click at [938, 312] on icon "Clear borough filter" at bounding box center [943, 312] width 11 height 11
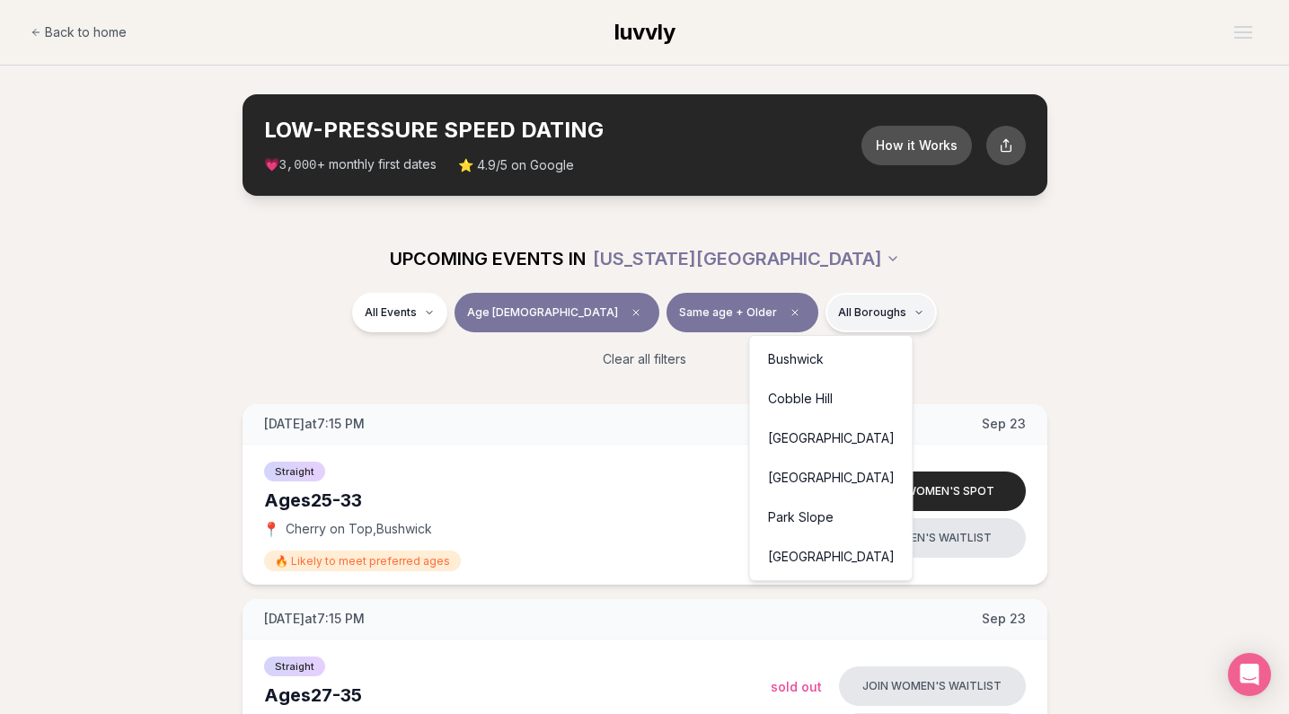
click at [806, 444] on div "[GEOGRAPHIC_DATA]" at bounding box center [831, 439] width 155 height 40
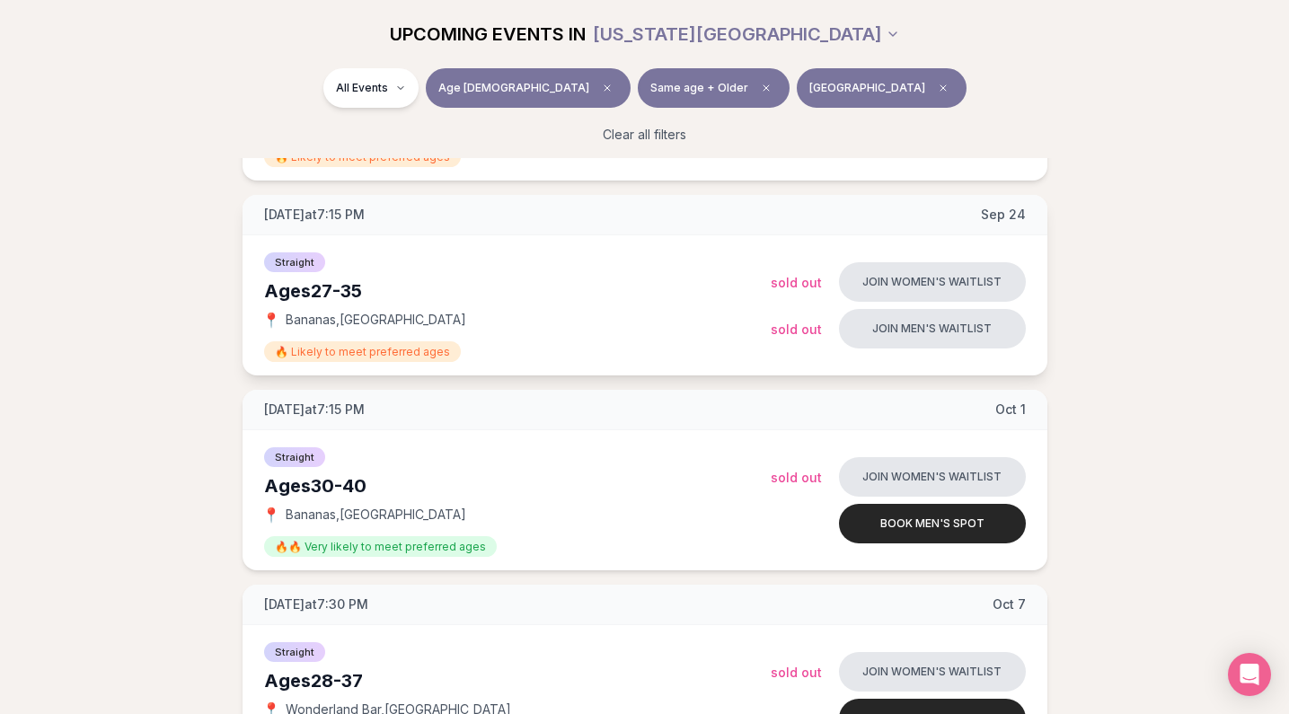
scroll to position [405, 0]
click at [938, 92] on icon "Clear borough filter" at bounding box center [943, 88] width 11 height 11
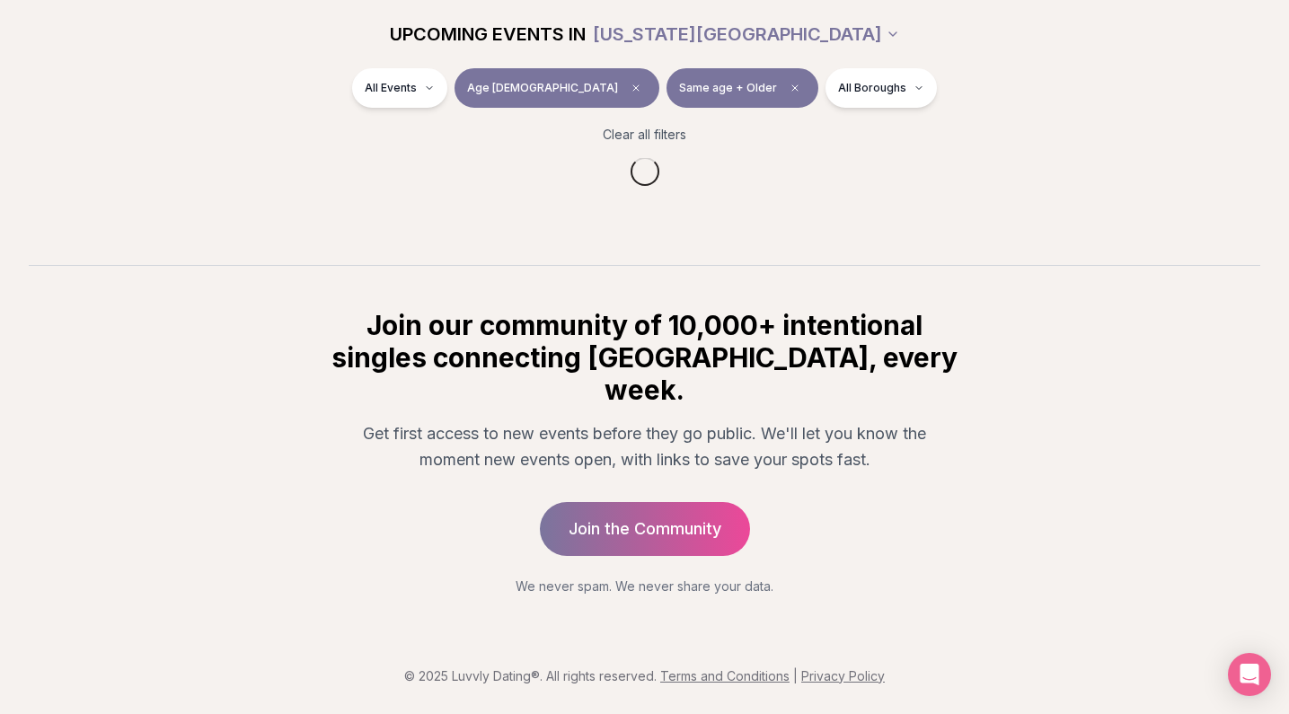
scroll to position [220, 0]
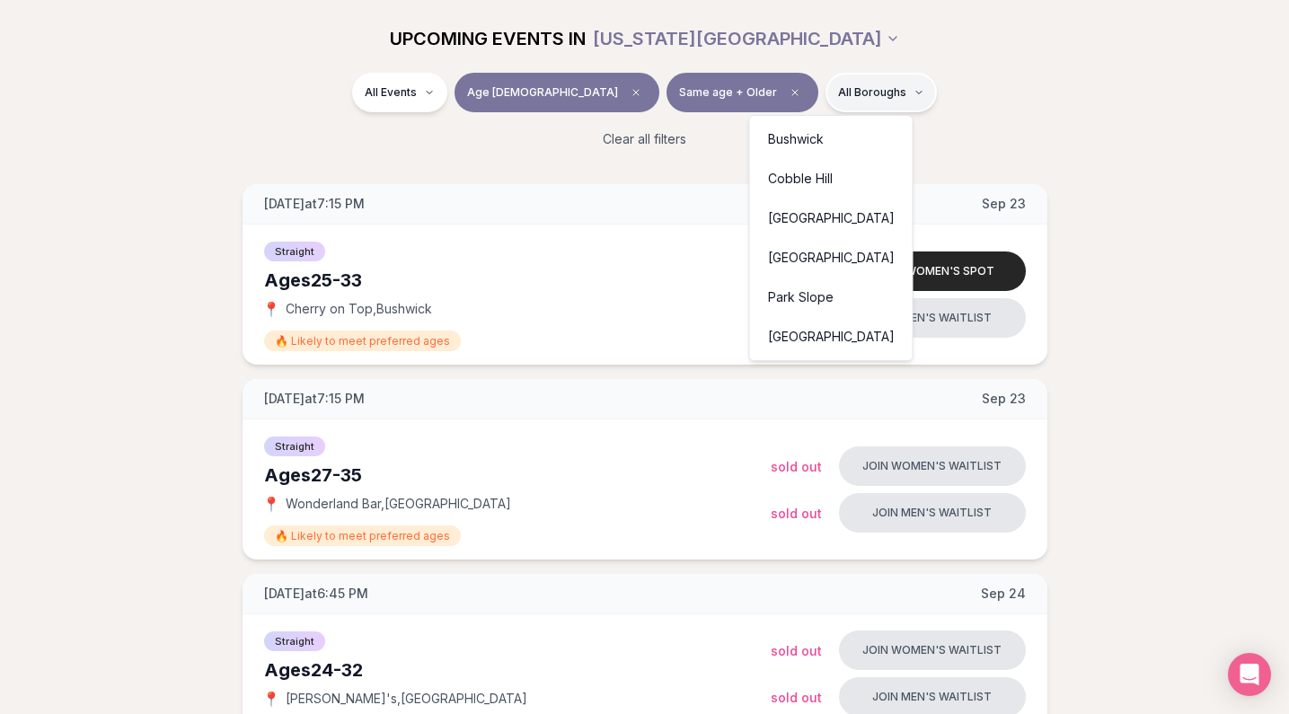
click at [812, 254] on div "[GEOGRAPHIC_DATA]" at bounding box center [831, 258] width 155 height 40
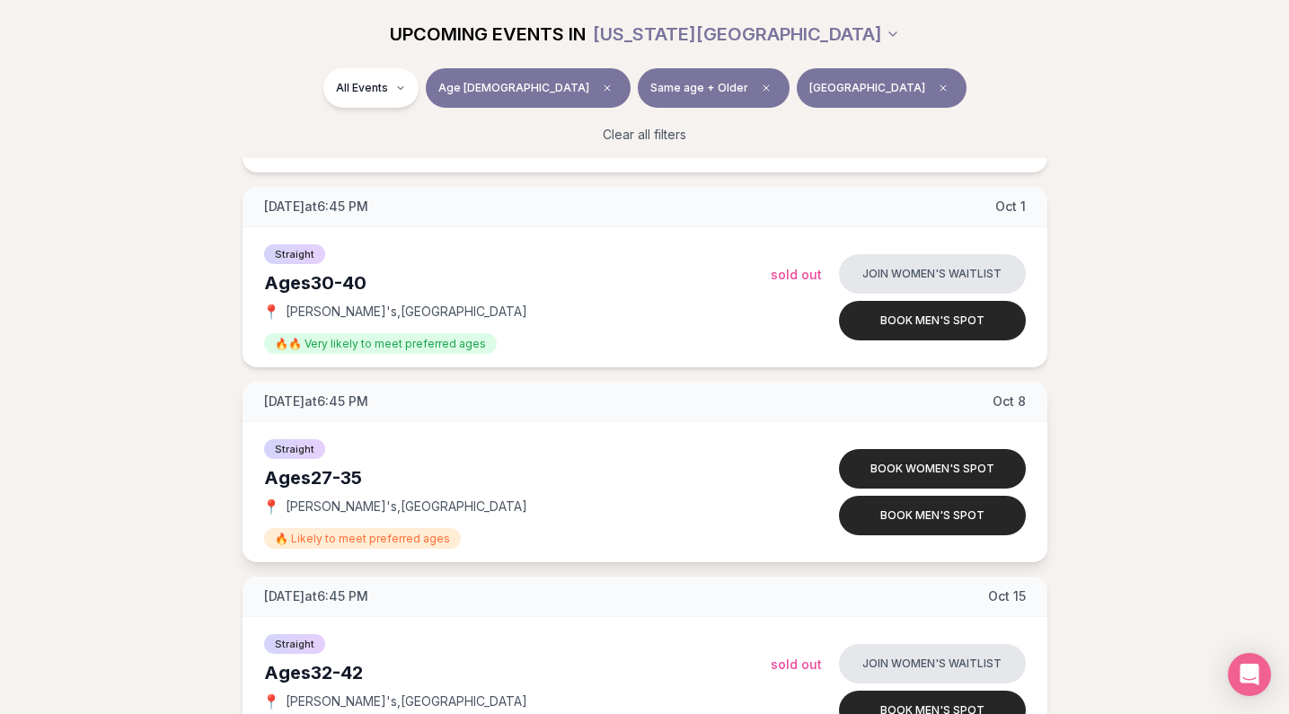
scroll to position [386, 0]
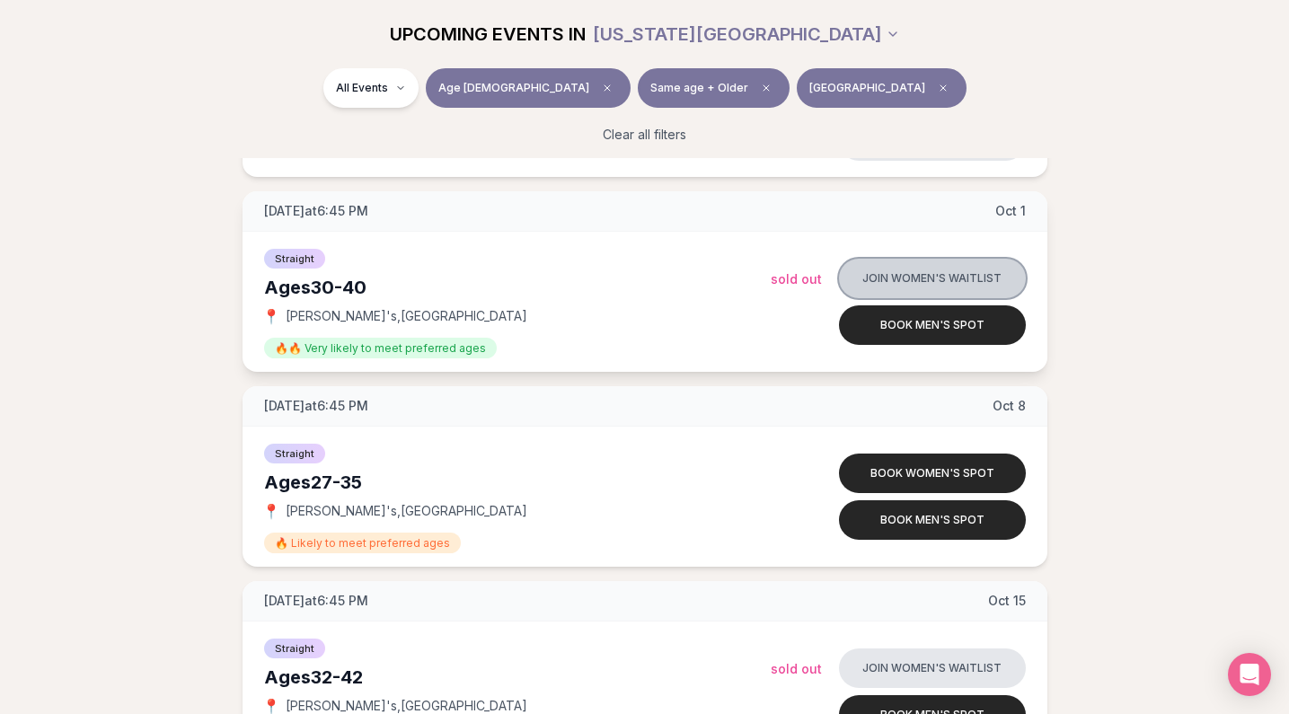
click at [911, 278] on button "Join women's waitlist" at bounding box center [932, 279] width 187 height 40
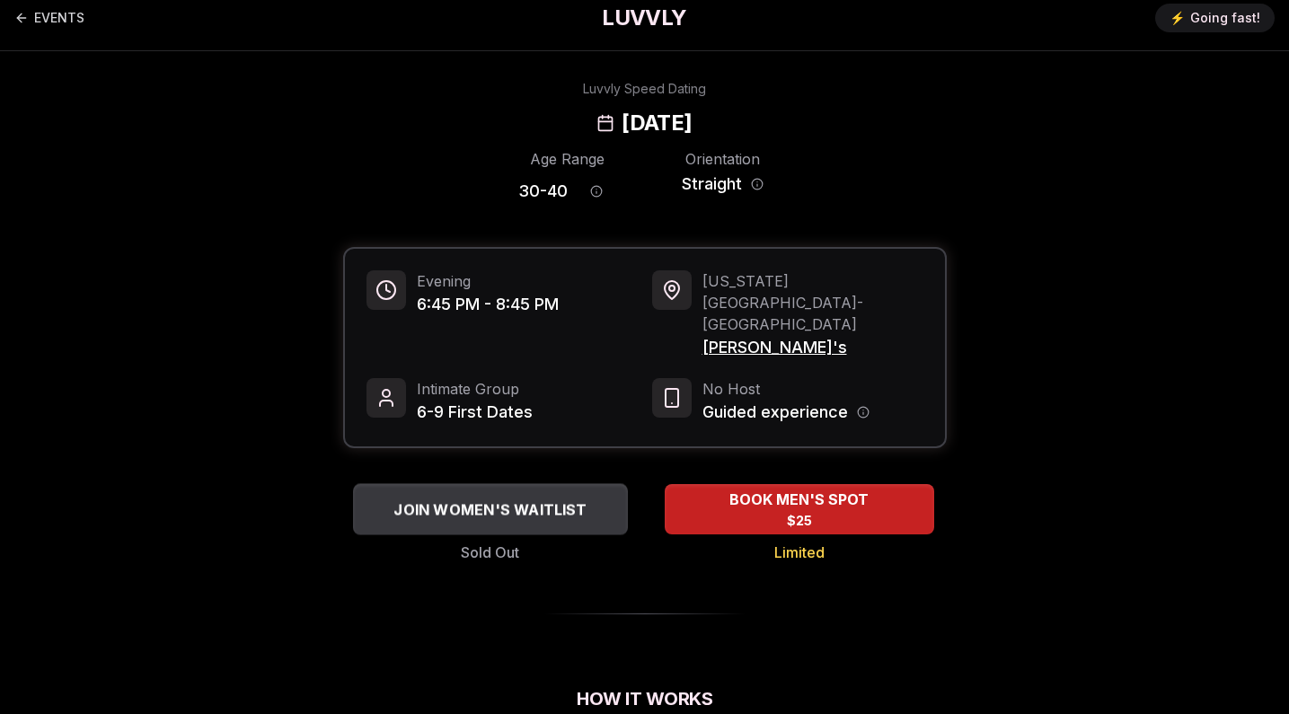
click at [536, 498] on span "JOIN WOMEN'S WAITLIST" at bounding box center [490, 509] width 200 height 22
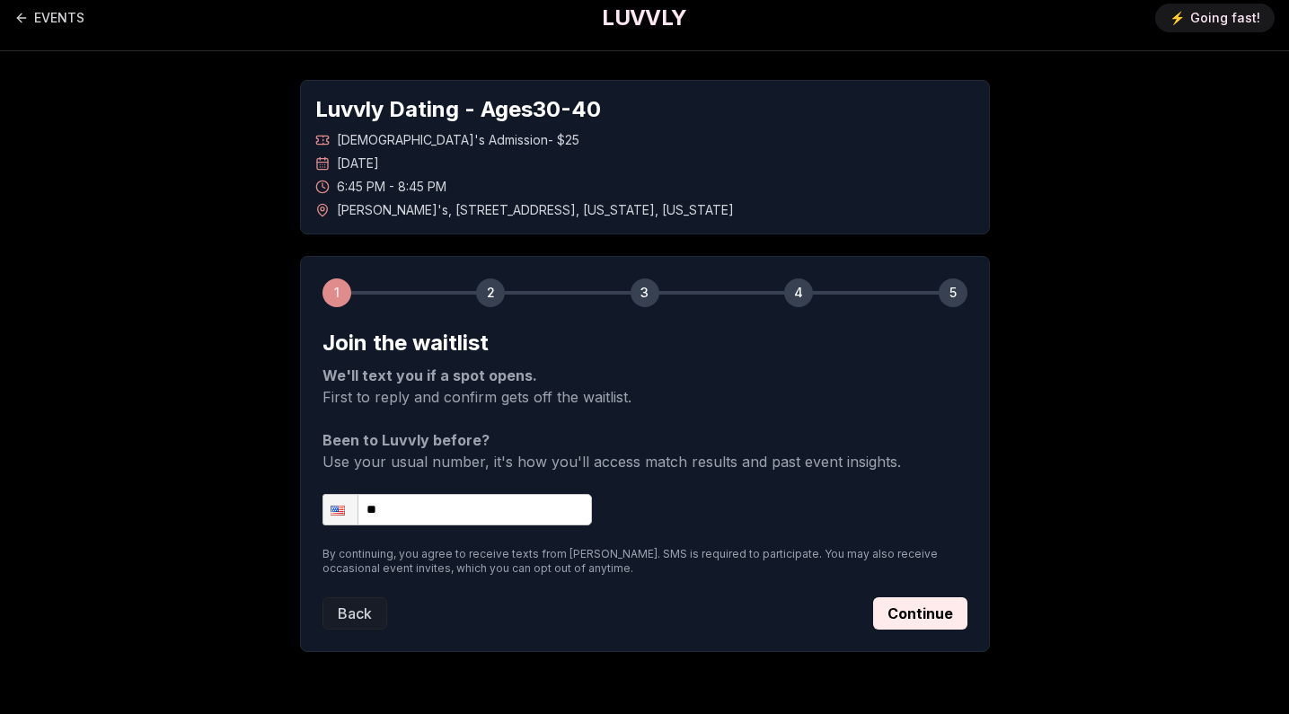
click at [441, 510] on input "**" at bounding box center [456, 509] width 269 height 31
type input "**********"
click at [909, 620] on button "Continue" at bounding box center [920, 613] width 94 height 32
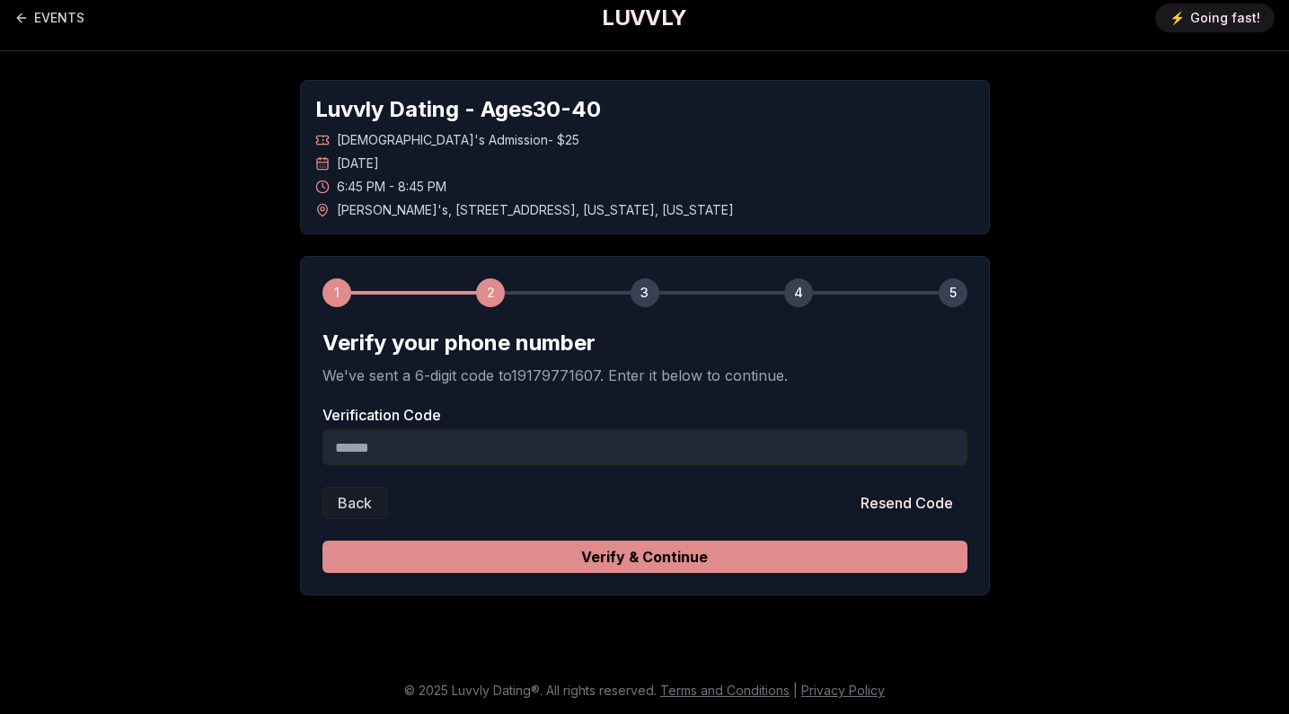
click at [609, 572] on button "Verify & Continue" at bounding box center [644, 557] width 645 height 32
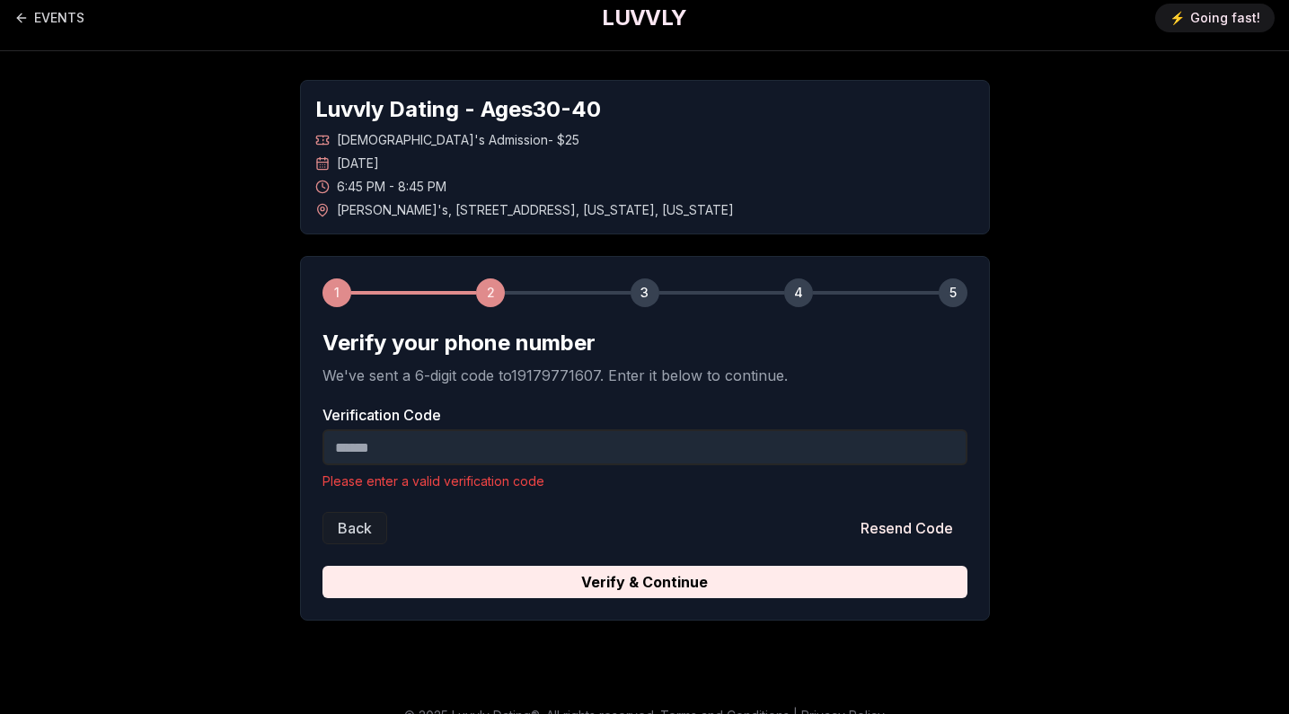
click at [480, 450] on input "Verification Code" at bounding box center [644, 447] width 645 height 36
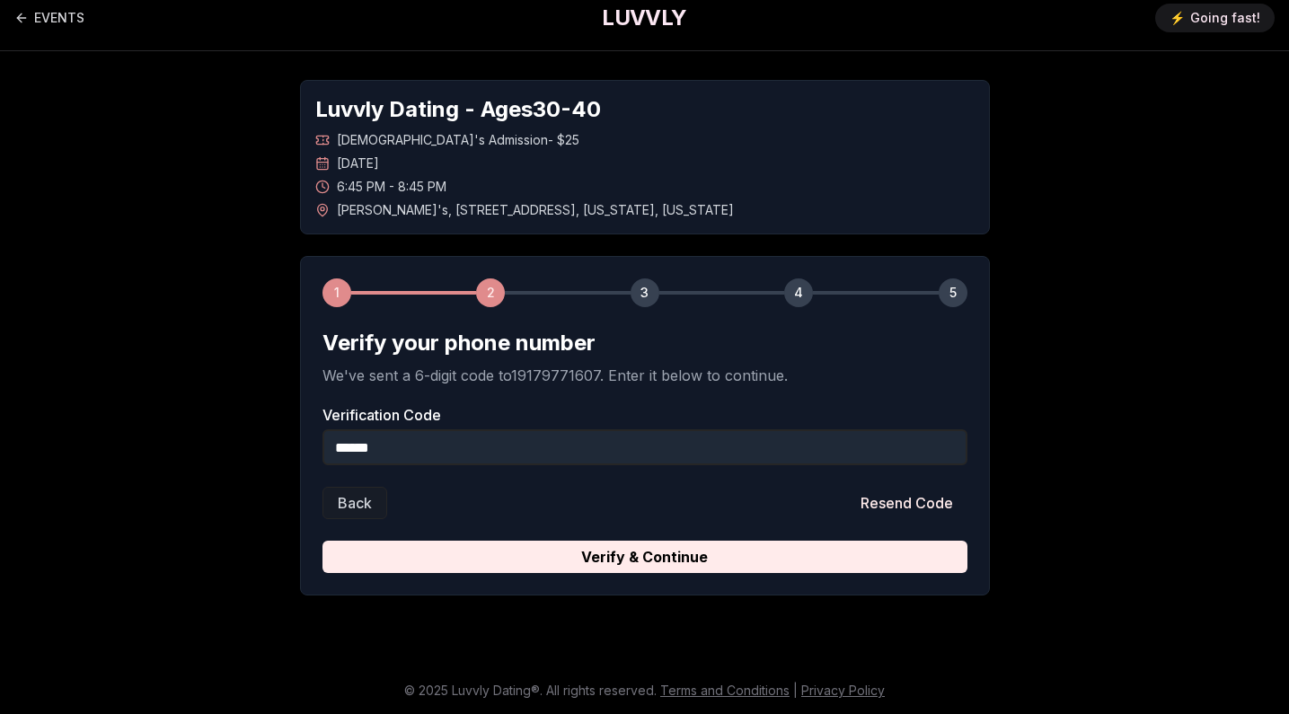
type input "******"
click at [644, 557] on button "Verify & Continue" at bounding box center [644, 557] width 645 height 32
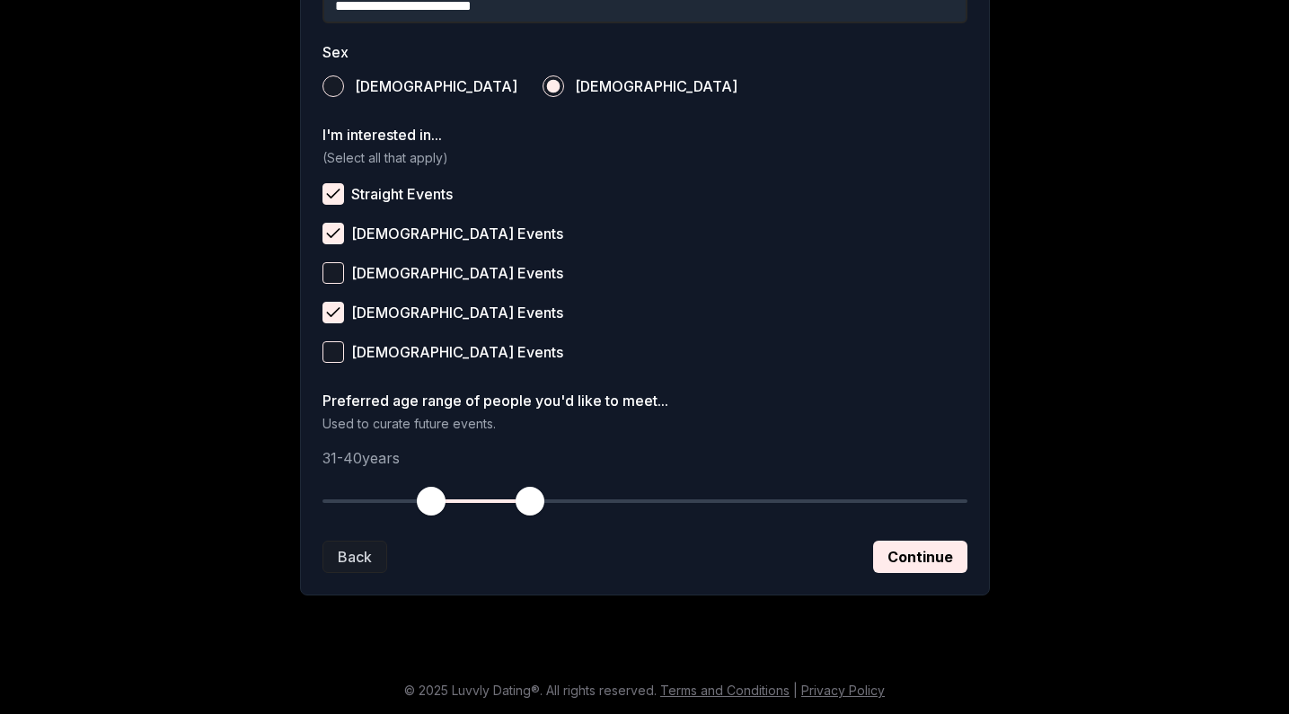
scroll to position [639, 0]
click at [924, 552] on button "Continue" at bounding box center [920, 557] width 94 height 32
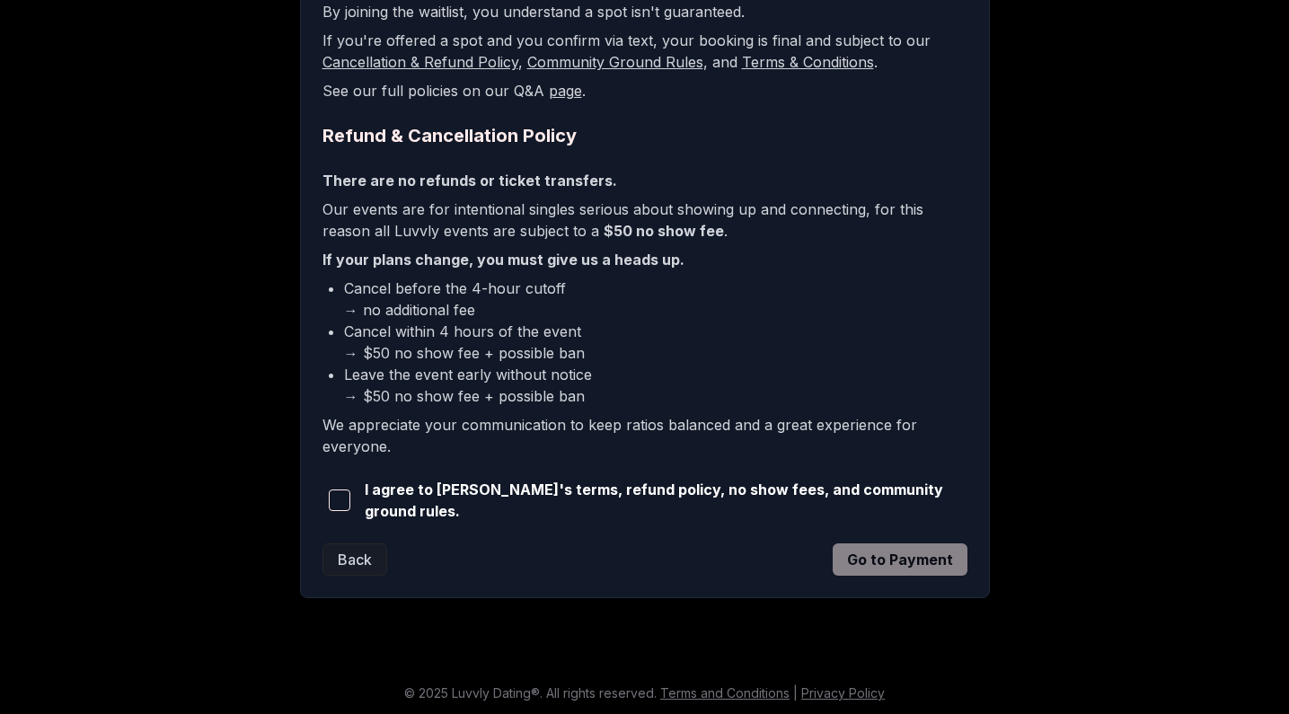
scroll to position [377, 0]
click at [336, 491] on span "button" at bounding box center [340, 501] width 22 height 22
click at [854, 554] on button "Go to Payment" at bounding box center [900, 560] width 135 height 32
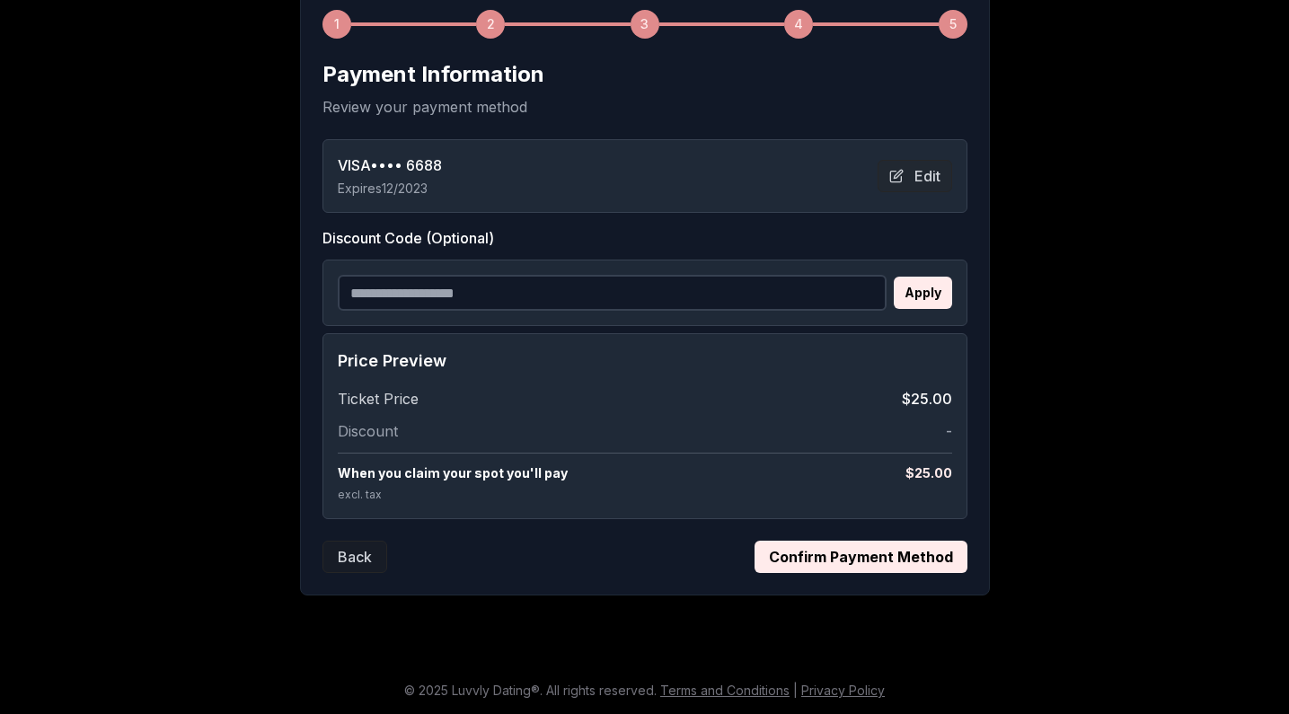
scroll to position [283, 0]
click at [859, 542] on button "Confirm Payment Method" at bounding box center [860, 557] width 213 height 32
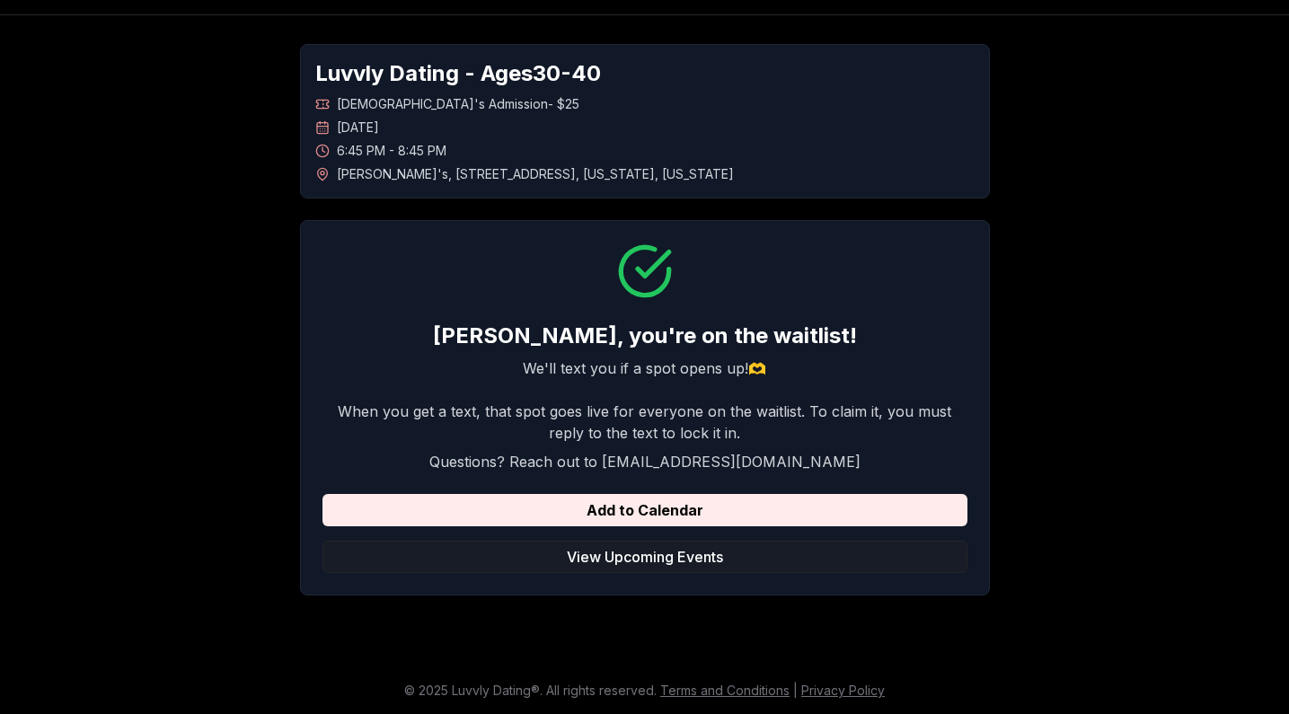
scroll to position [50, 0]
click at [602, 551] on button "View Upcoming Events" at bounding box center [644, 557] width 645 height 32
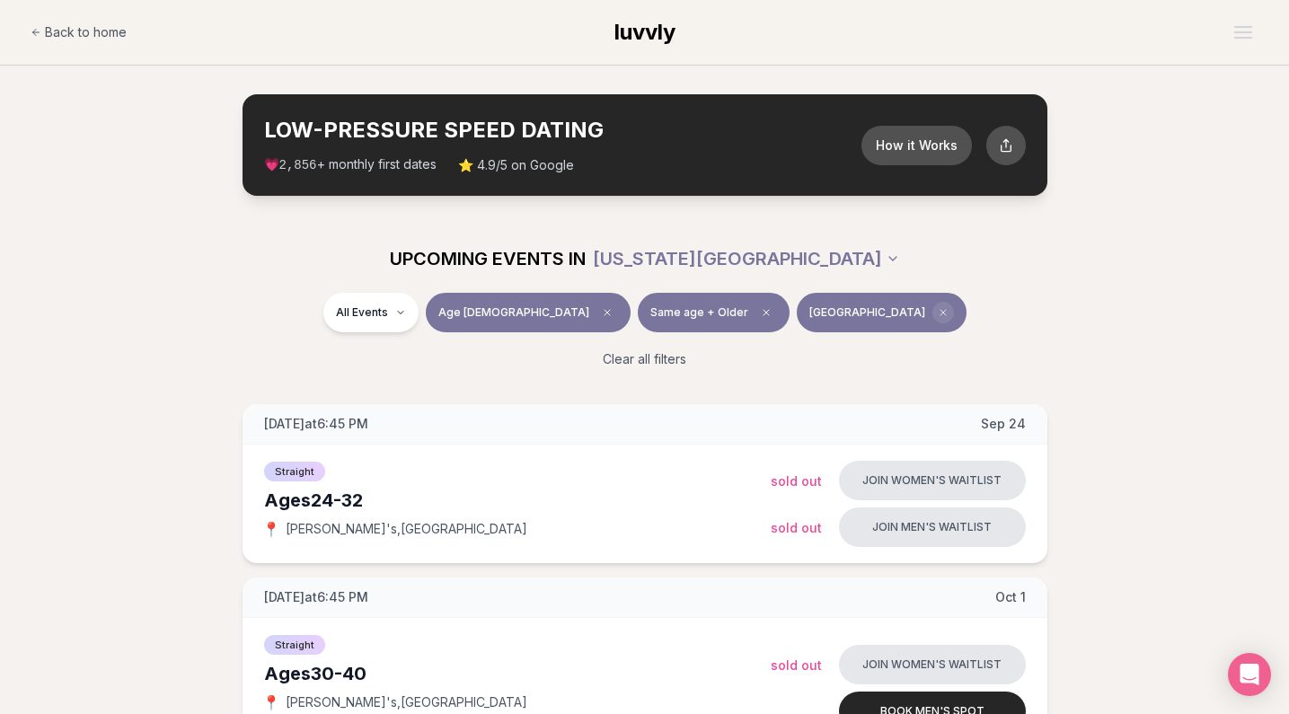
click at [932, 303] on span "Clear borough filter" at bounding box center [943, 313] width 22 height 22
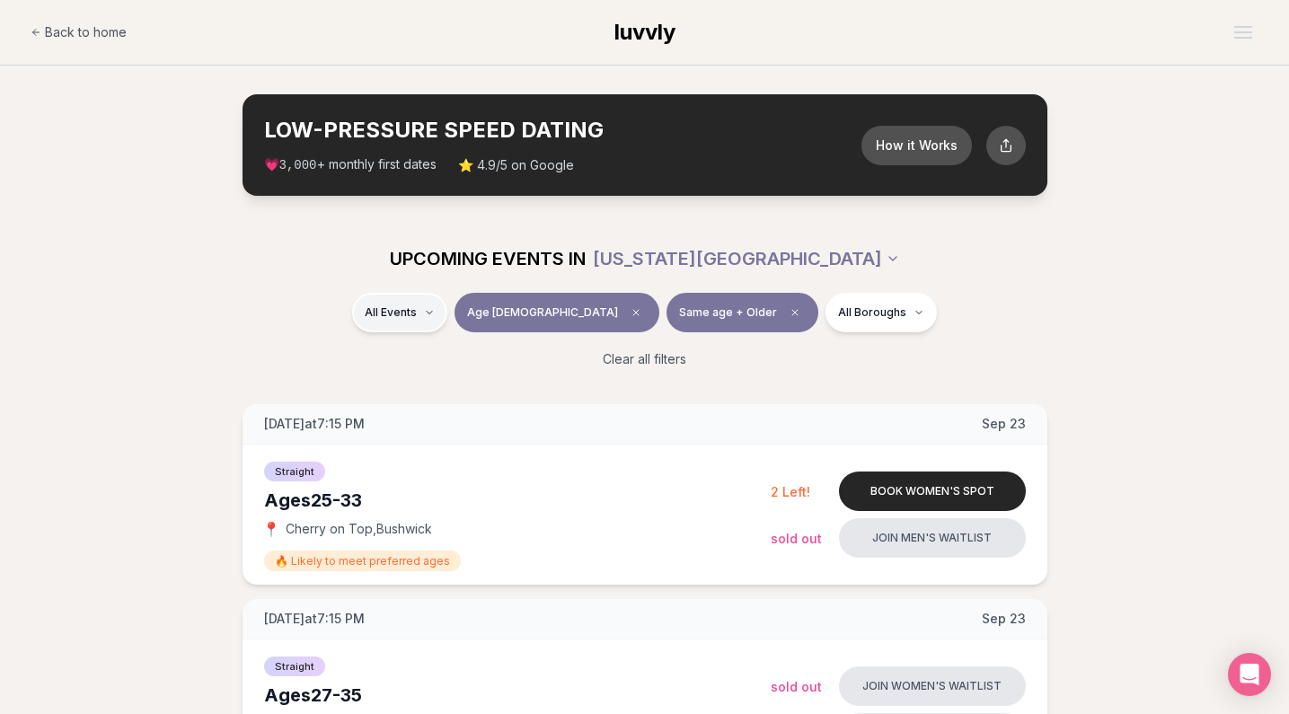
click at [454, 392] on span "[DEMOGRAPHIC_DATA]" at bounding box center [469, 399] width 137 height 18
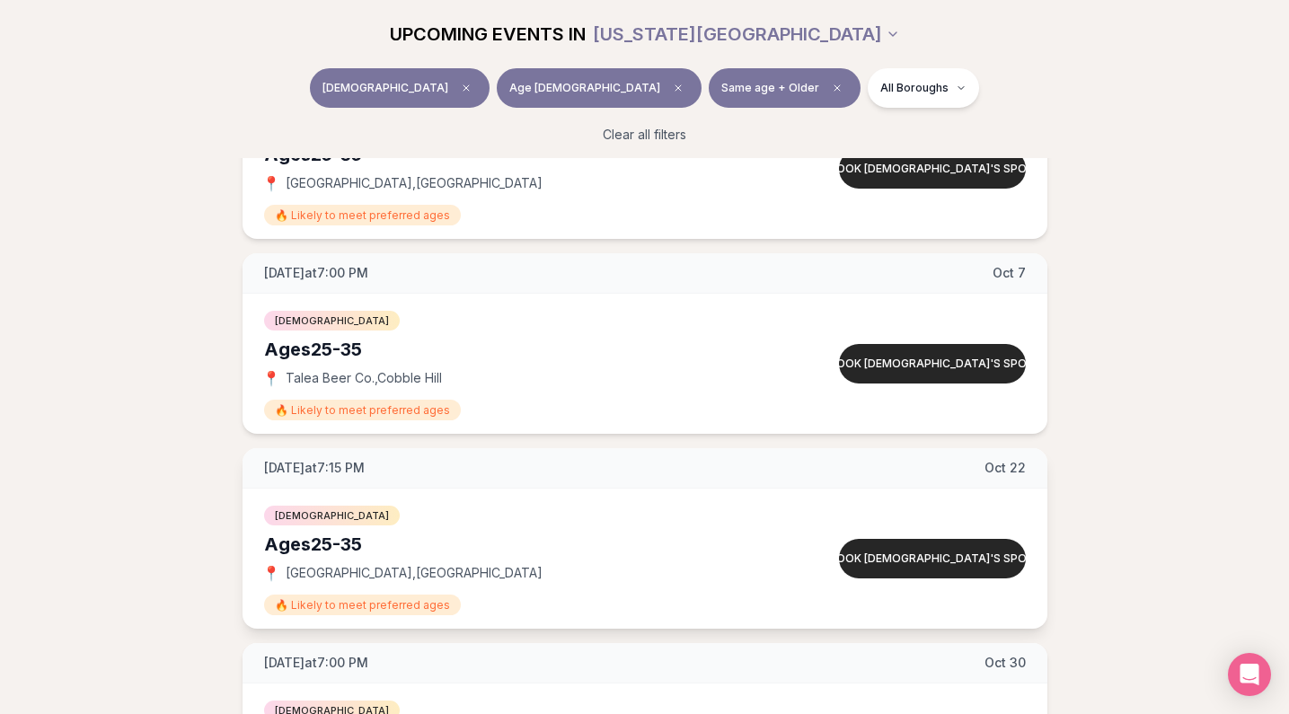
scroll to position [341, 0]
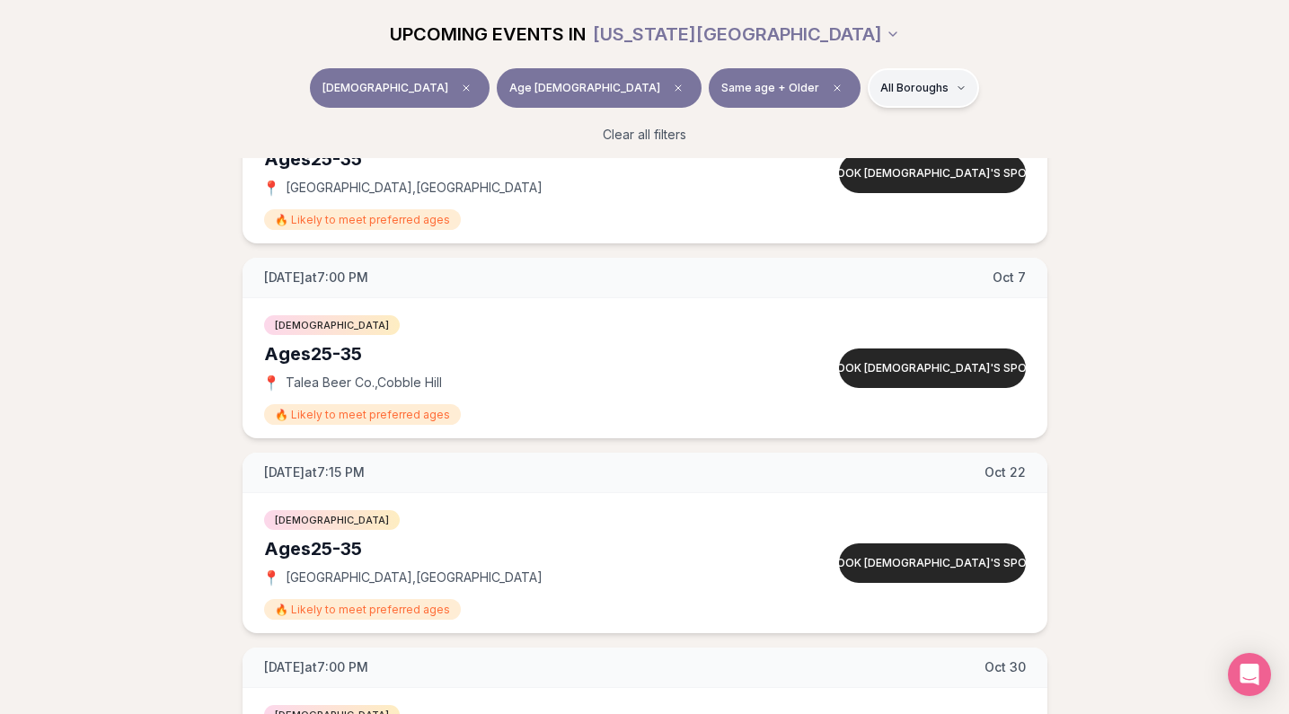
click at [866, 101] on html "Back to home luvvly LOW-PRESSURE SPEED DATING How it Works 💗 3,000 + monthly fi…" at bounding box center [644, 493] width 1289 height 1669
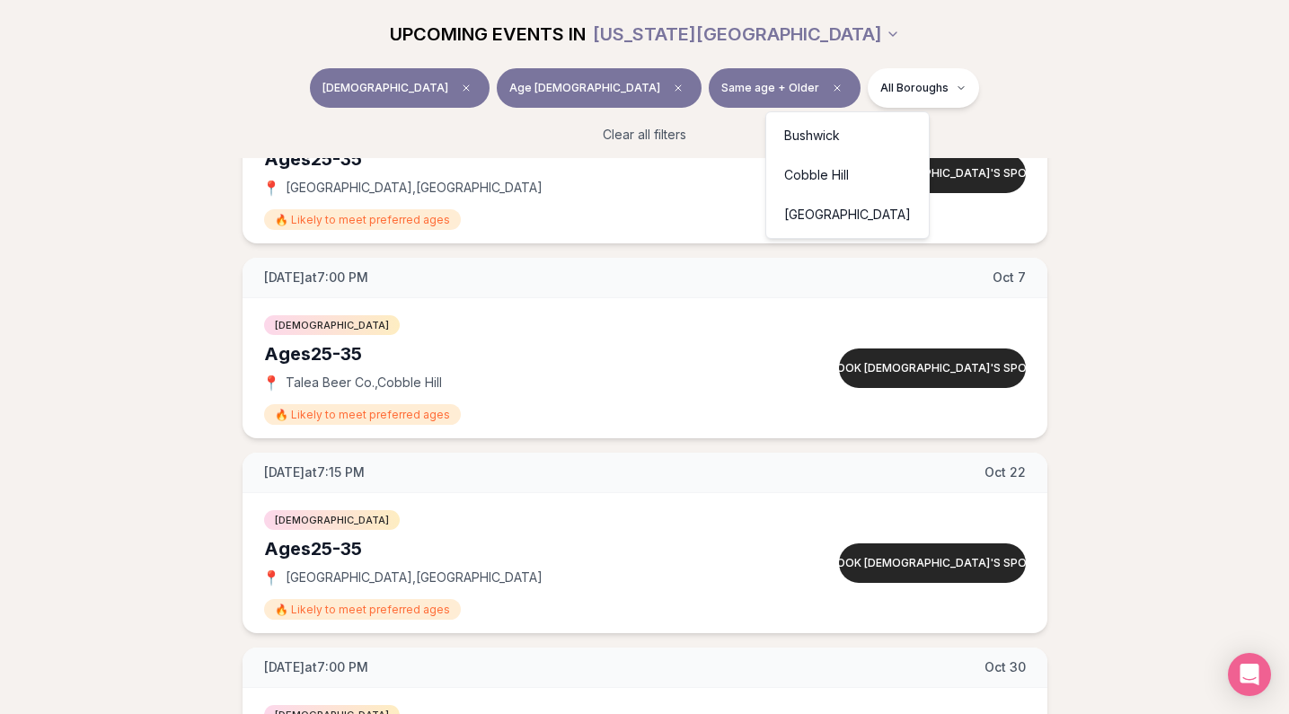
click at [503, 88] on html "Back to home luvvly LOW-PRESSURE SPEED DATING How it Works 💗 3,000 + monthly fi…" at bounding box center [644, 493] width 1289 height 1669
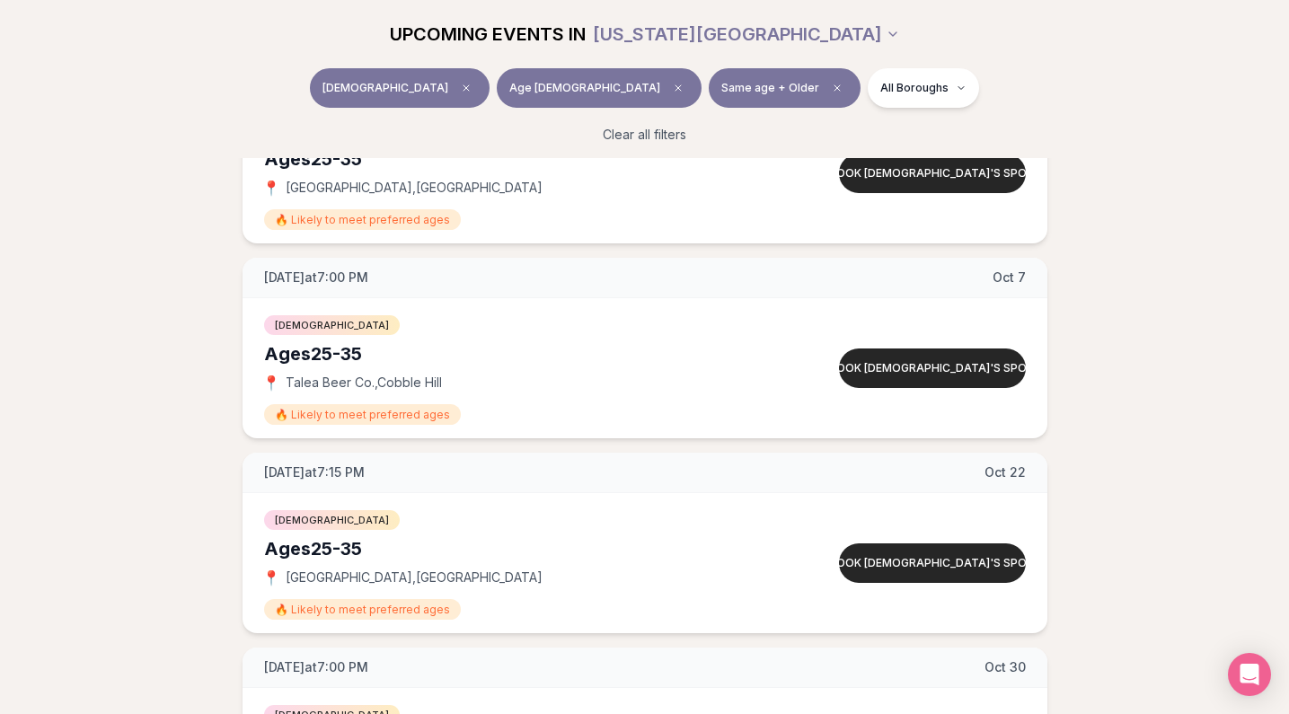
click at [472, 88] on icon "Clear event type filter" at bounding box center [466, 88] width 11 height 11
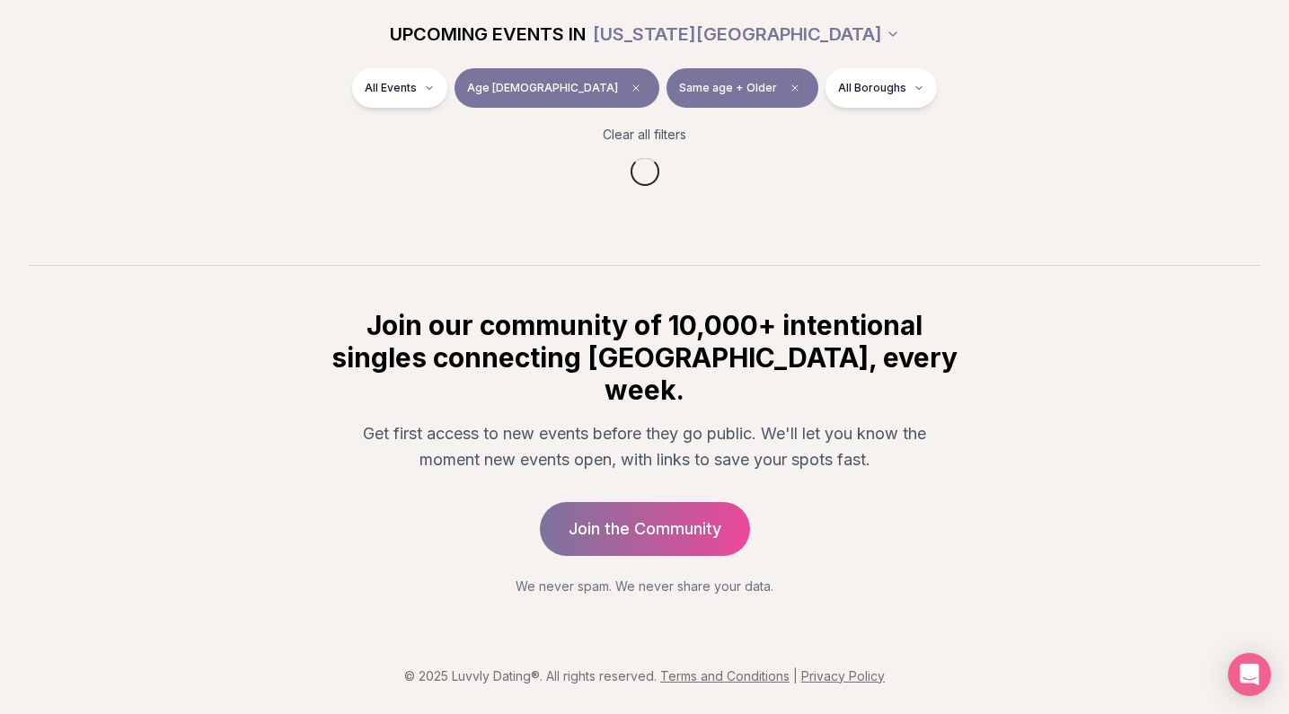
scroll to position [220, 0]
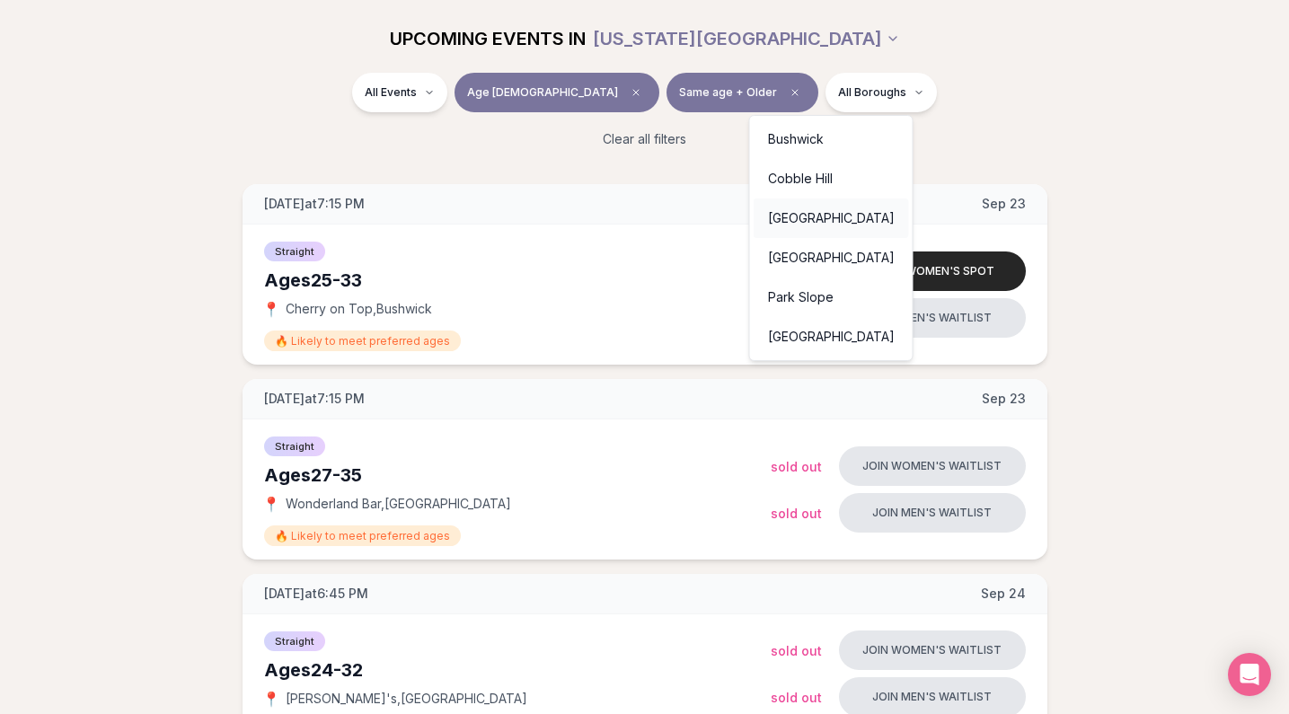
click at [816, 225] on div "[GEOGRAPHIC_DATA]" at bounding box center [831, 218] width 155 height 40
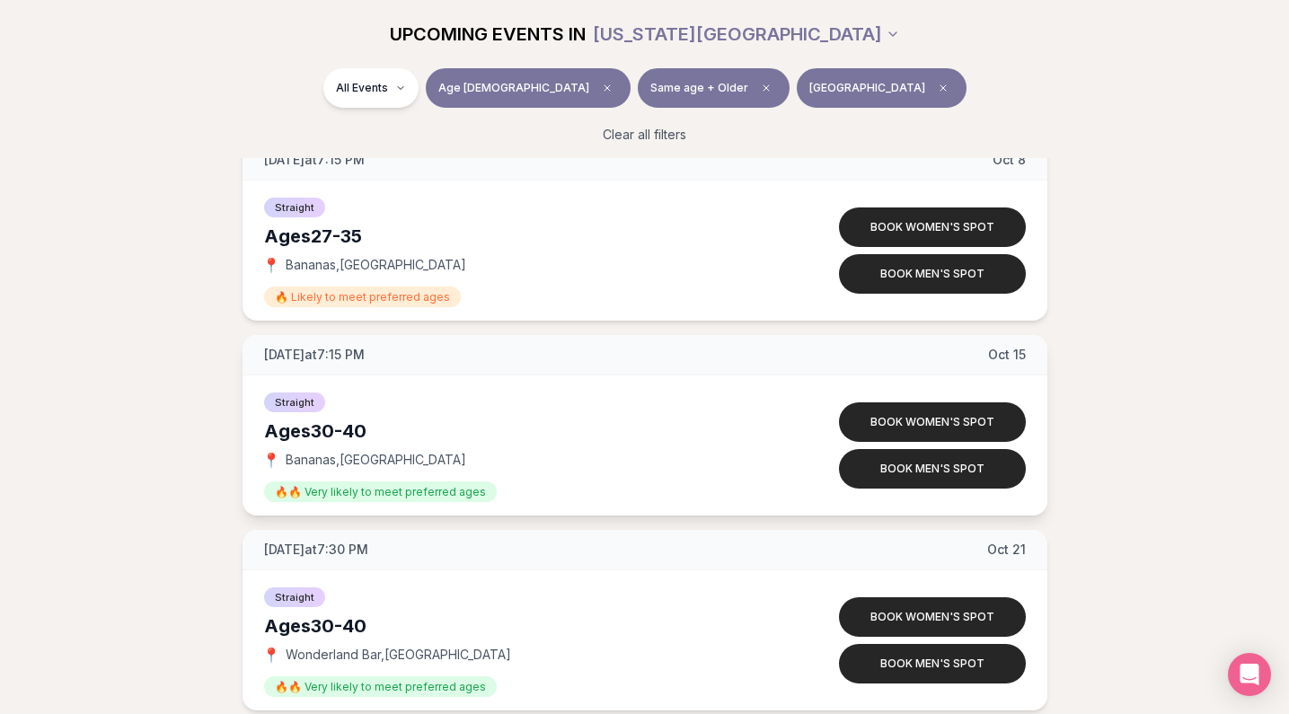
scroll to position [1038, 0]
